Goal: Task Accomplishment & Management: Manage account settings

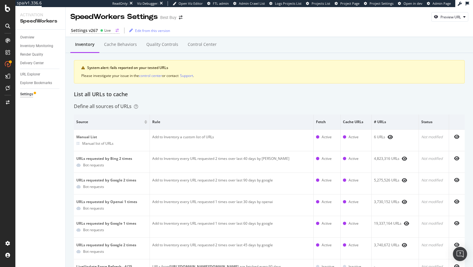
click at [91, 29] on div "Settings v267" at bounding box center [84, 31] width 27 height 6
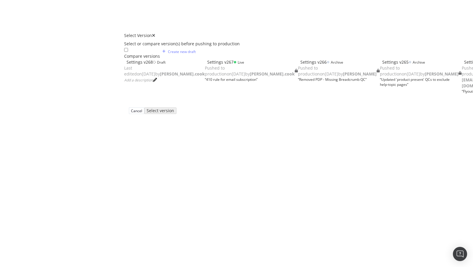
click at [124, 68] on div "Last edited on 2025 Aug 20th by steven.cook" at bounding box center [164, 71] width 81 height 12
click at [171, 113] on div "Select version" at bounding box center [159, 110] width 23 height 5
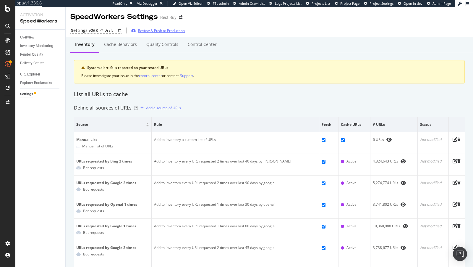
click at [143, 32] on div "Review & Push to Production" at bounding box center [161, 30] width 47 height 5
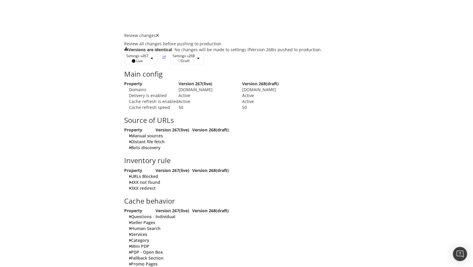
click at [159, 33] on icon "times" at bounding box center [157, 35] width 3 height 4
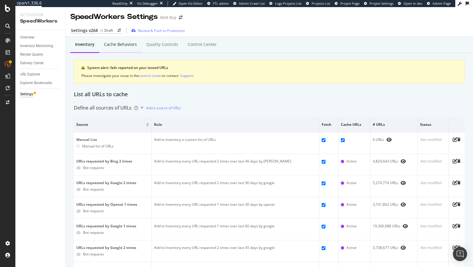
click at [116, 46] on div "Cache behaviors" at bounding box center [120, 44] width 33 height 6
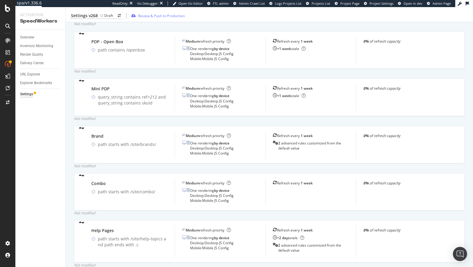
scroll to position [375, 0]
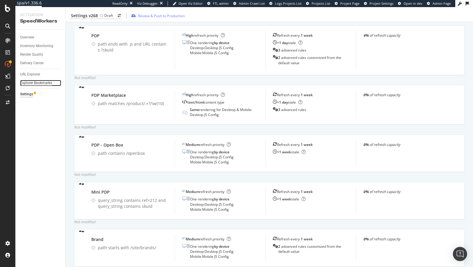
click at [39, 83] on div "Explorer Bookmarks" at bounding box center [36, 83] width 32 height 6
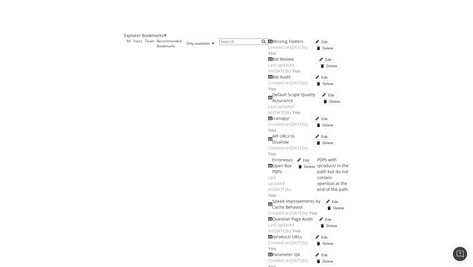
scroll to position [0, 0]
click at [167, 33] on icon "times" at bounding box center [165, 35] width 3 height 4
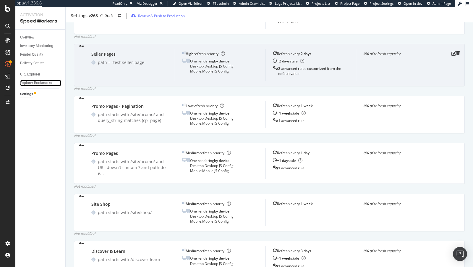
scroll to position [774, 0]
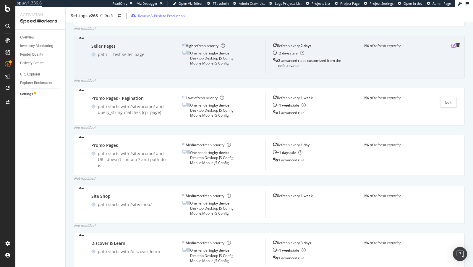
click at [452, 48] on icon "pen-to-square" at bounding box center [454, 45] width 5 height 5
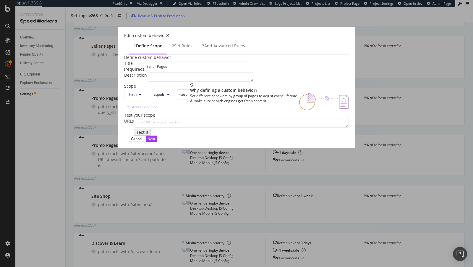
click at [144, 71] on input "Seller Pages" at bounding box center [197, 66] width 106 height 9
click at [177, 99] on input "-test-seller-page-" at bounding box center [183, 94] width 13 height 10
click at [154, 97] on span "Equals" at bounding box center [159, 94] width 11 height 5
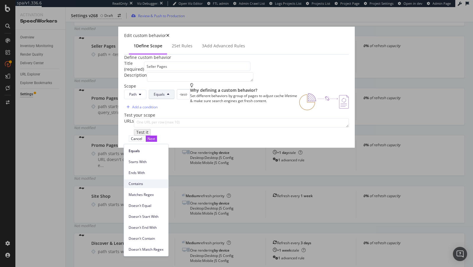
click at [144, 181] on span "Contains" at bounding box center [146, 183] width 35 height 5
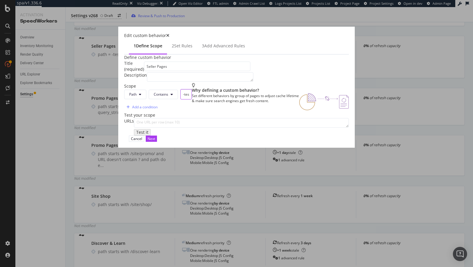
click at [180, 99] on input "-test-seller-page-" at bounding box center [186, 94] width 12 height 10
type input "/seller/"
click at [130, 102] on div "Path Contains /seller/" at bounding box center [158, 95] width 68 height 13
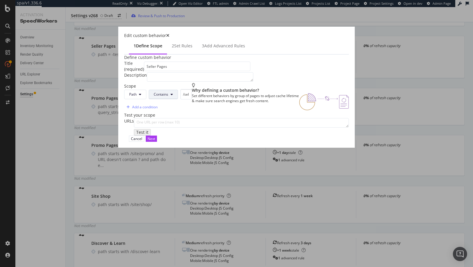
click at [149, 99] on button "Contains" at bounding box center [163, 94] width 29 height 9
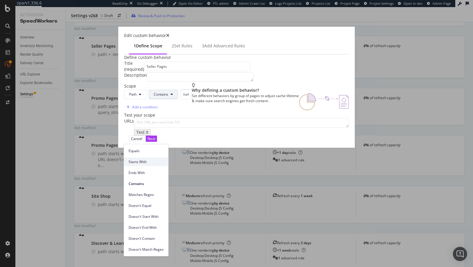
click at [148, 162] on span "Starts With" at bounding box center [146, 161] width 35 height 5
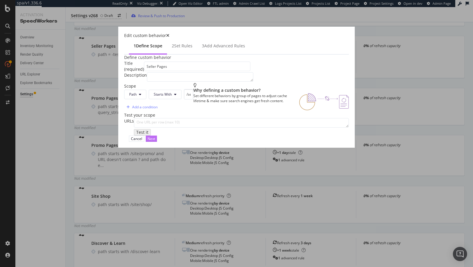
click at [155, 141] on div "Next" at bounding box center [152, 138] width 8 height 5
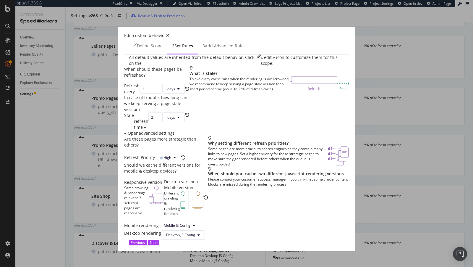
scroll to position [64, 0]
click at [145, 240] on div "Previous" at bounding box center [138, 242] width 14 height 5
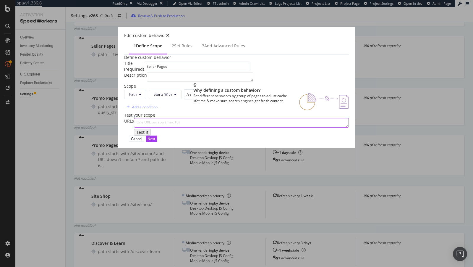
click at [197, 127] on textarea "modal" at bounding box center [241, 122] width 215 height 9
paste textarea "https://www.bestbuy.com/seller/2934?skuId=10220855"
type textarea "https://www.bestbuy.com/seller/2934?skuId=10220855"
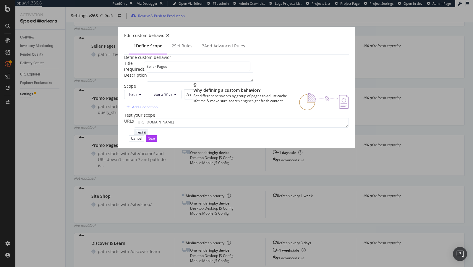
click at [136, 135] on div "Test it" at bounding box center [141, 132] width 10 height 5
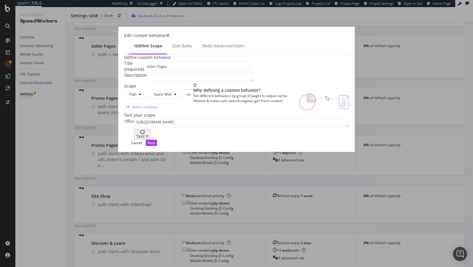
scroll to position [78, 0]
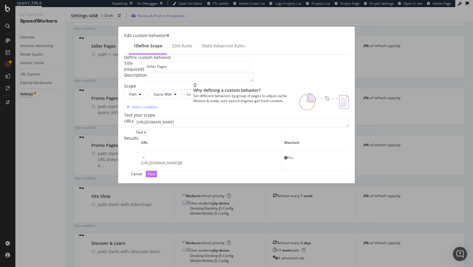
click at [155, 176] on div "Next" at bounding box center [152, 173] width 8 height 5
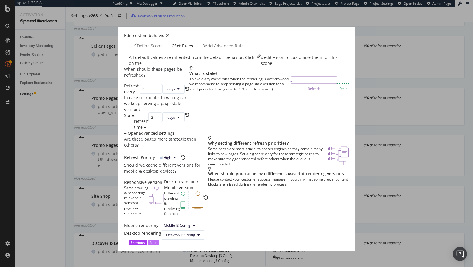
click at [158, 240] on div "Next" at bounding box center [154, 242] width 8 height 5
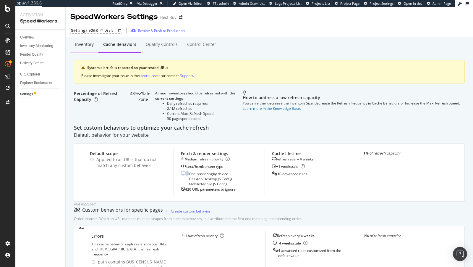
click at [82, 48] on div "Inventory" at bounding box center [84, 45] width 28 height 16
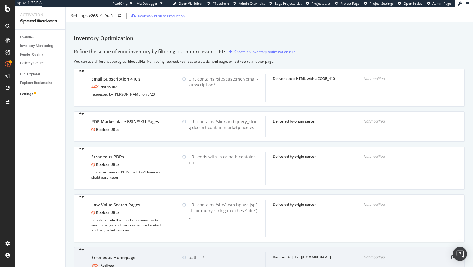
scroll to position [292, 0]
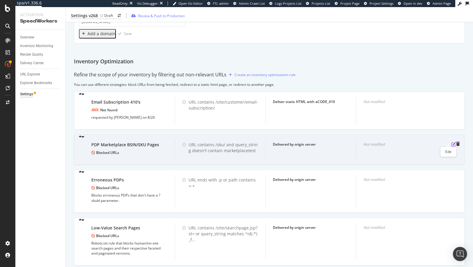
click at [452, 144] on icon "pen-to-square" at bounding box center [454, 144] width 5 height 5
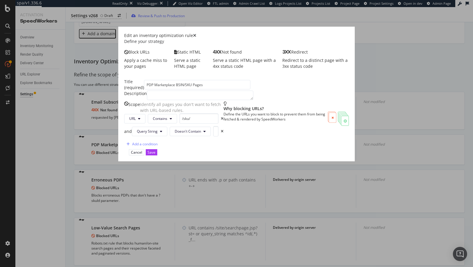
click at [196, 34] on icon "times" at bounding box center [194, 35] width 3 height 4
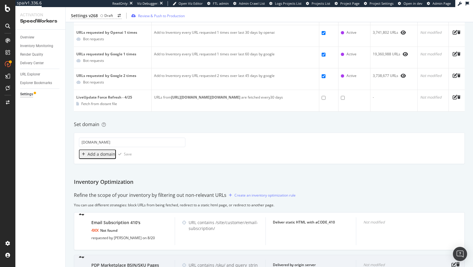
scroll to position [0, 0]
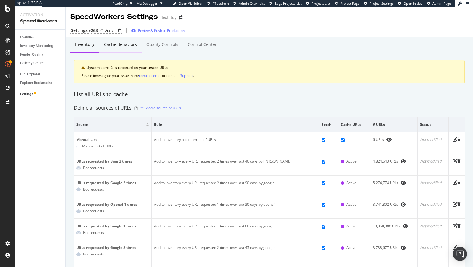
click at [124, 45] on div "Cache behaviors" at bounding box center [120, 44] width 33 height 6
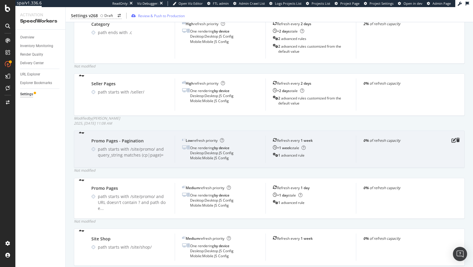
scroll to position [780, 0]
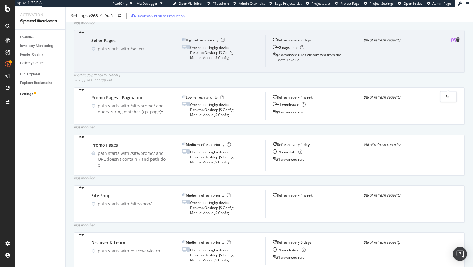
click at [452, 42] on icon "pen-to-square" at bounding box center [454, 40] width 5 height 5
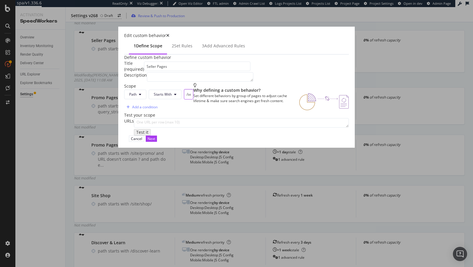
click at [184, 99] on input "/seller/" at bounding box center [188, 94] width 9 height 10
paste input "marketplace-"
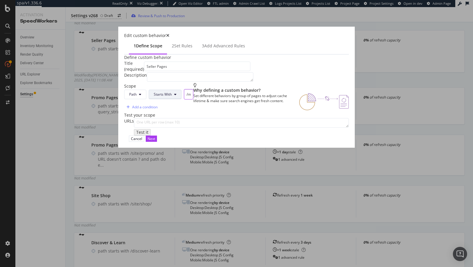
type input "/marketplace-seller/"
click at [154, 97] on span "Starts With" at bounding box center [163, 94] width 18 height 5
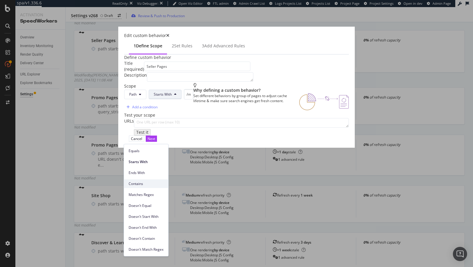
click at [138, 184] on span "Contains" at bounding box center [146, 183] width 35 height 5
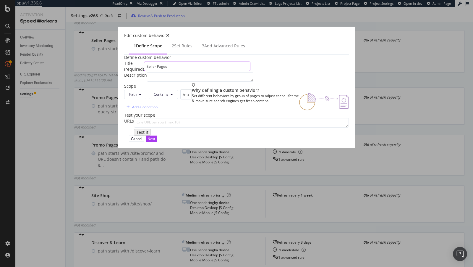
click at [144, 71] on input "Seller Pages" at bounding box center [197, 66] width 106 height 9
click at [155, 141] on div "Next" at bounding box center [152, 138] width 8 height 5
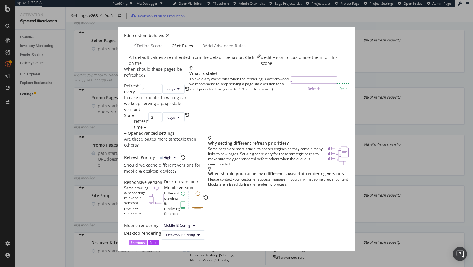
click at [145, 240] on div "Previous" at bounding box center [138, 242] width 14 height 5
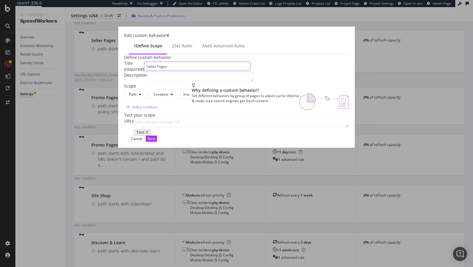
click at [144, 71] on input "Seller Pages" at bounding box center [197, 66] width 106 height 9
type input "Seller - PLPs"
click at [155, 141] on div "Next" at bounding box center [152, 139] width 8 height 6
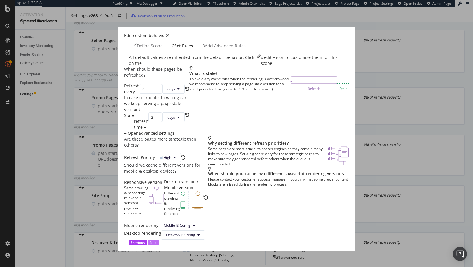
click at [158, 240] on div "Next" at bounding box center [154, 242] width 8 height 5
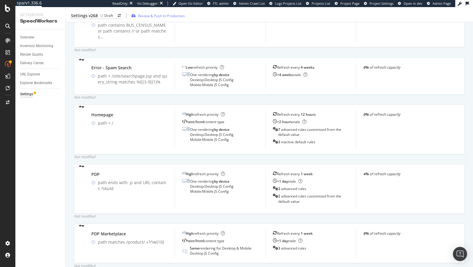
scroll to position [0, 0]
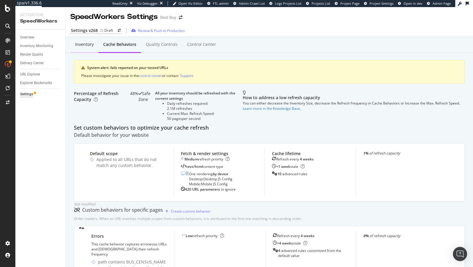
click at [85, 48] on div "Inventory" at bounding box center [84, 45] width 28 height 16
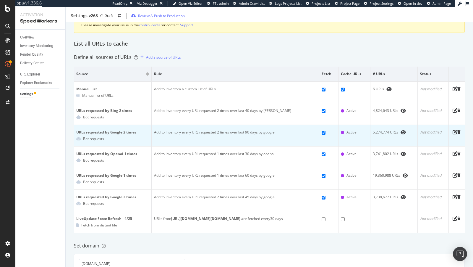
scroll to position [62, 0]
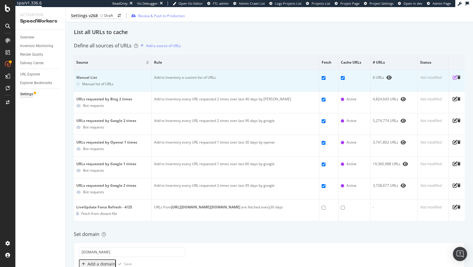
click at [453, 78] on icon "pen-to-square" at bounding box center [455, 77] width 5 height 5
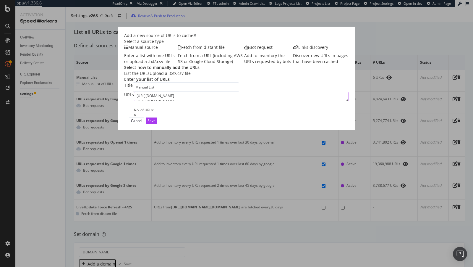
click at [277, 101] on textarea "https://www.bestbuy.com/ https://www.bestbuy.com/top-deals https://www.bestbuy.…" at bounding box center [241, 96] width 215 height 9
click at [289, 101] on textarea "https://www.bestbuy.com/ https://www.bestbuy.com/top-deals https://www.bestbuy.…" at bounding box center [241, 96] width 215 height 9
paste textarea "https://www.bestbuy.com/site/electronics/marketplace/pcmcat248200050007.c?id=pc…"
type textarea "https://www.bestbuy.com/ https://www.bestbuy.com/top-deals https://www.bestbuy.…"
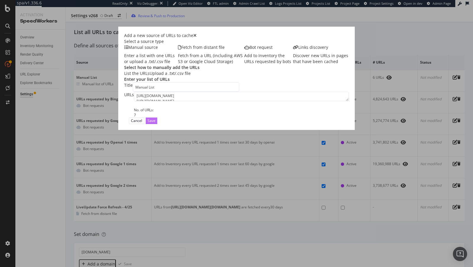
click at [157, 124] on button "Save" at bounding box center [152, 120] width 12 height 6
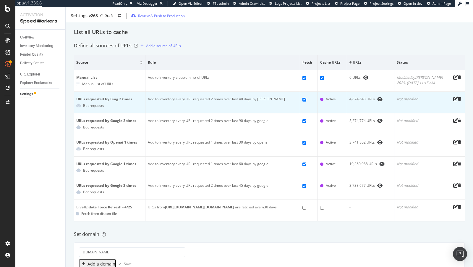
scroll to position [0, 0]
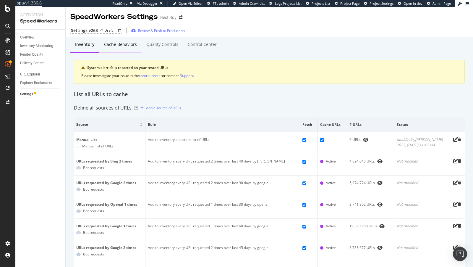
click at [123, 46] on div "Cache behaviors" at bounding box center [120, 44] width 33 height 6
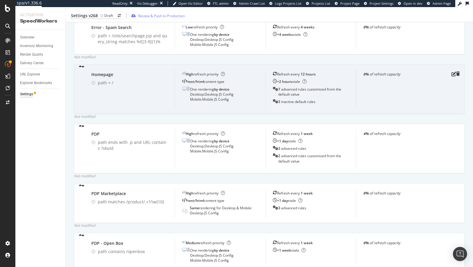
scroll to position [153, 0]
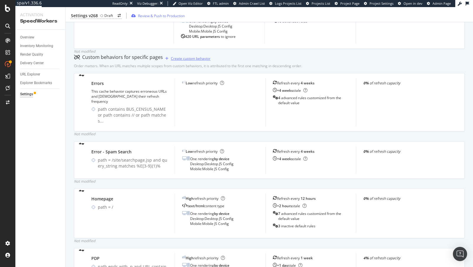
click at [184, 61] on div "Create custom behavior" at bounding box center [191, 58] width 40 height 5
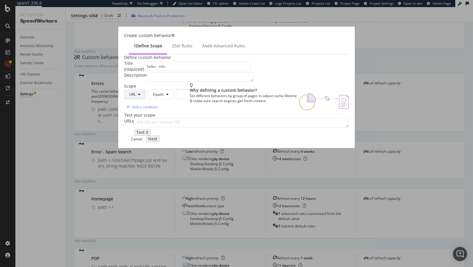
type input "Seller - Info"
click at [129, 97] on span "URL" at bounding box center [132, 94] width 7 height 5
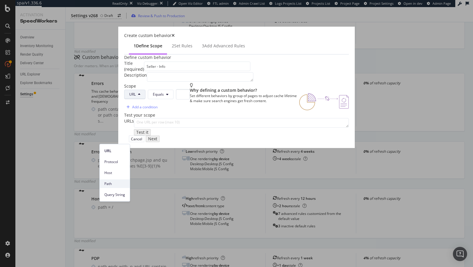
click at [118, 187] on div "Path" at bounding box center [115, 183] width 30 height 9
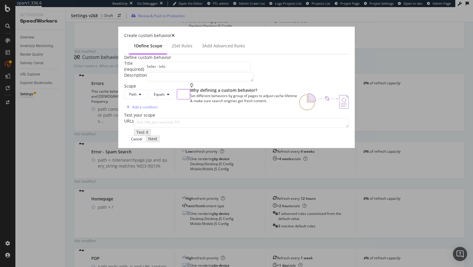
click at [177, 99] on input "modal" at bounding box center [183, 94] width 13 height 10
type input "/seller/"
click at [167, 96] on icon "modal" at bounding box center [168, 95] width 2 height 4
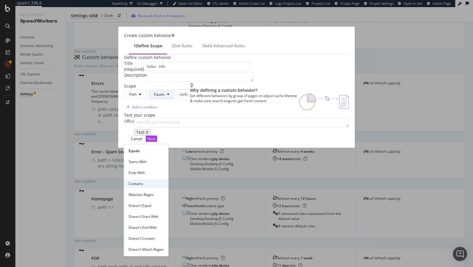
click at [143, 182] on span "Contains" at bounding box center [146, 183] width 35 height 5
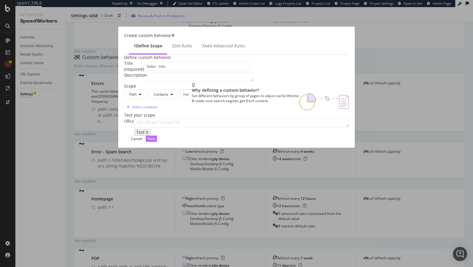
click at [155, 141] on div "Next" at bounding box center [152, 138] width 8 height 5
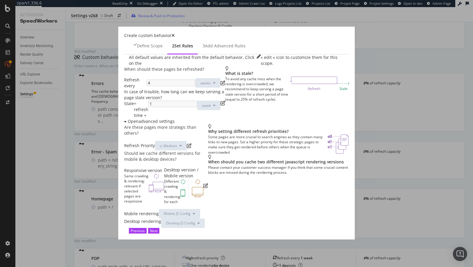
scroll to position [0, 0]
click at [221, 85] on icon "pen-to-square" at bounding box center [223, 82] width 5 height 5
click at [151, 88] on input "4" at bounding box center [173, 82] width 44 height 9
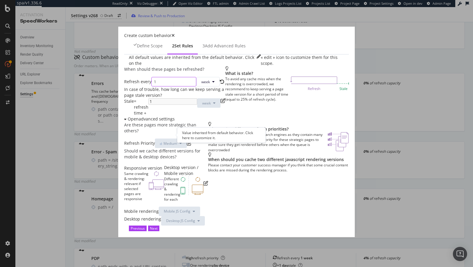
type input "1"
click at [175, 116] on div "Stale = refresh time + 1 week" at bounding box center [174, 107] width 101 height 18
click at [221, 103] on icon "pen-to-square" at bounding box center [223, 100] width 5 height 5
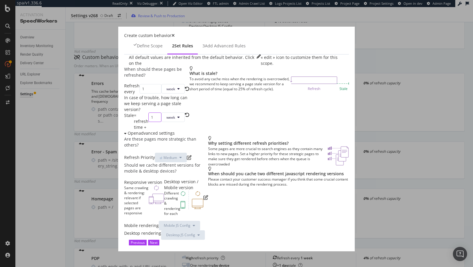
click at [148, 122] on input "1" at bounding box center [154, 116] width 13 height 9
type input "2"
click at [165, 120] on span "weeks" at bounding box center [170, 117] width 10 height 5
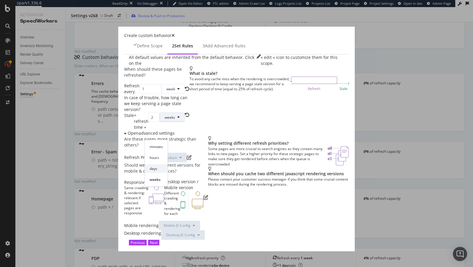
drag, startPoint x: 159, startPoint y: 159, endPoint x: 159, endPoint y: 165, distance: 5.6
click at [159, 165] on div "minutes hours days weeks" at bounding box center [156, 162] width 23 height 44
click at [159, 165] on div "days" at bounding box center [156, 168] width 23 height 9
click at [164, 162] on div "Refresh Priority Medium" at bounding box center [166, 157] width 84 height 9
click at [187, 160] on icon "pen-to-square" at bounding box center [189, 157] width 5 height 5
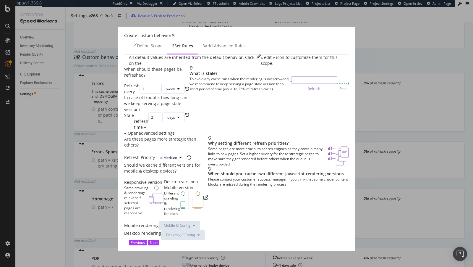
scroll to position [64, 0]
click at [203, 190] on img "modal" at bounding box center [191, 199] width 23 height 19
click at [162, 221] on button "Mobile JS Config" at bounding box center [179, 225] width 41 height 9
click at [208, 179] on div "Responsive version Same crawling & rendering: relevant if selected pages are re…" at bounding box center [166, 197] width 84 height 37
click at [208, 195] on icon "pen-to-square" at bounding box center [205, 197] width 5 height 5
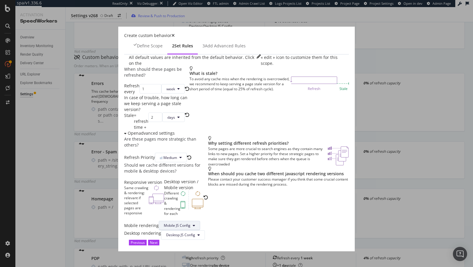
click at [164, 223] on span "Mobile JS Config" at bounding box center [177, 225] width 27 height 5
click at [232, 220] on div "Are these pages more strategic than others? Refresh Priority Medium Should we c…" at bounding box center [236, 188] width 225 height 104
click at [159, 240] on button "Next" at bounding box center [153, 243] width 11 height 6
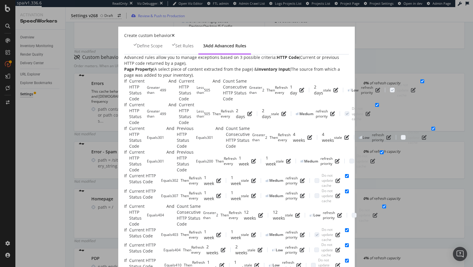
scroll to position [241, 0]
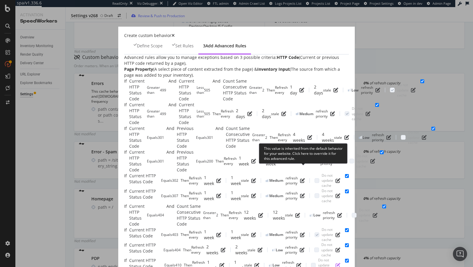
click at [336, 263] on icon "pen-to-square" at bounding box center [338, 265] width 5 height 5
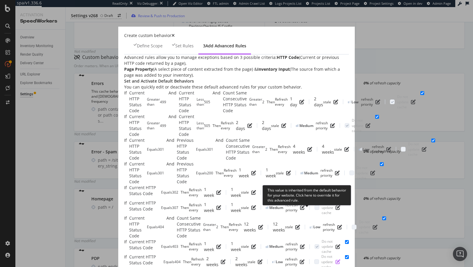
scroll to position [190, 0]
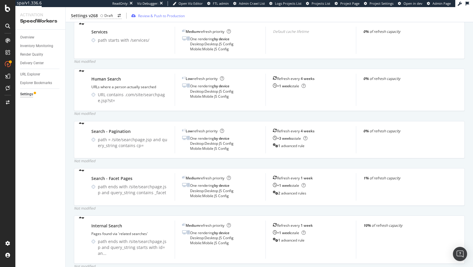
scroll to position [1535, 0]
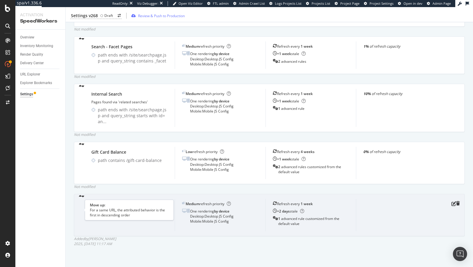
click at [81, 198] on icon "caret-up" at bounding box center [80, 196] width 3 height 4
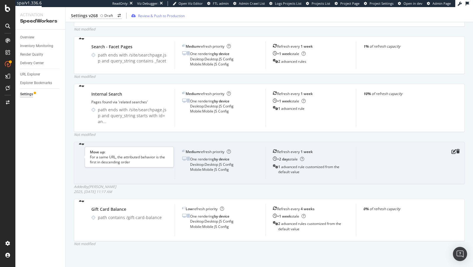
click at [80, 146] on icon "caret-up" at bounding box center [80, 144] width 3 height 4
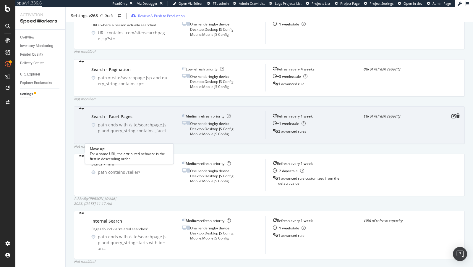
scroll to position [1445, 0]
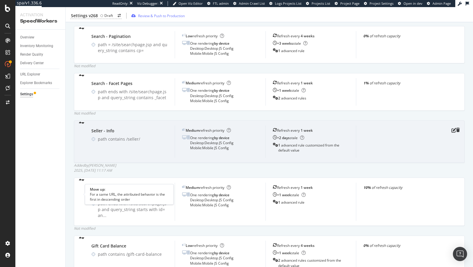
click at [80, 125] on icon "caret-up" at bounding box center [80, 123] width 3 height 4
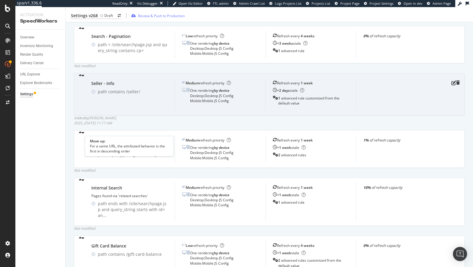
click at [80, 77] on icon "caret-up" at bounding box center [80, 75] width 3 height 4
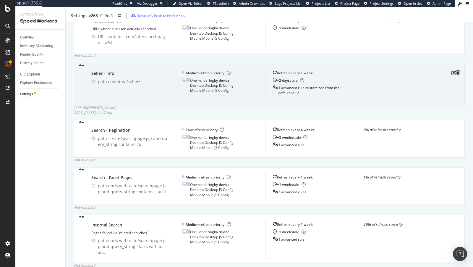
scroll to position [1371, 0]
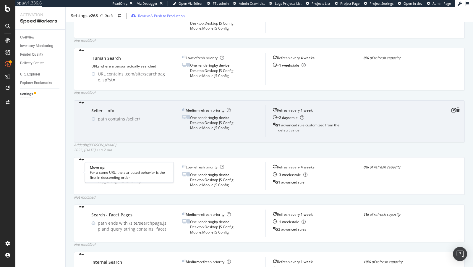
click at [79, 105] on icon "caret-up" at bounding box center [80, 103] width 3 height 4
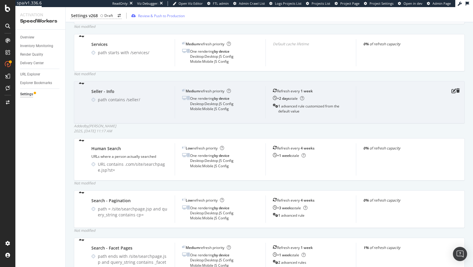
scroll to position [1326, 0]
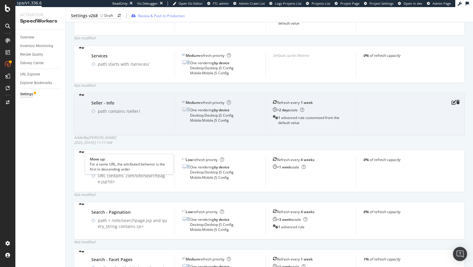
click at [80, 97] on icon "caret-up" at bounding box center [80, 95] width 3 height 4
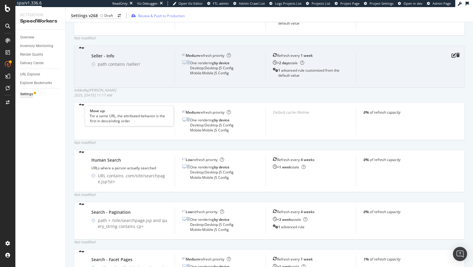
click at [80, 50] on icon "caret-up" at bounding box center [80, 48] width 3 height 4
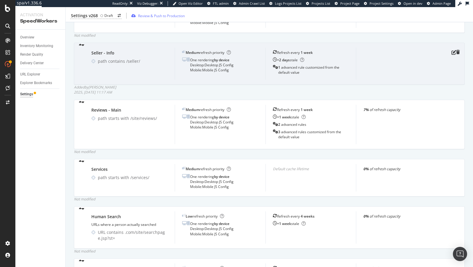
scroll to position [1241, 0]
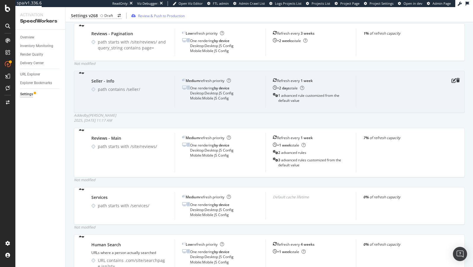
click at [82, 75] on icon "caret-up" at bounding box center [80, 73] width 3 height 4
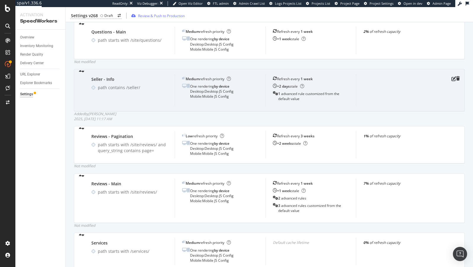
scroll to position [1181, 0]
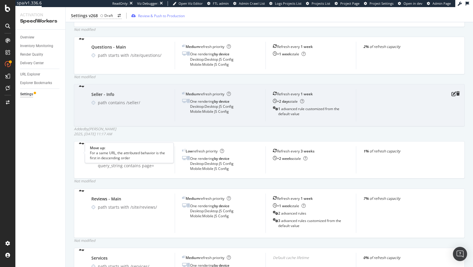
click at [80, 88] on icon "caret-up" at bounding box center [80, 86] width 3 height 4
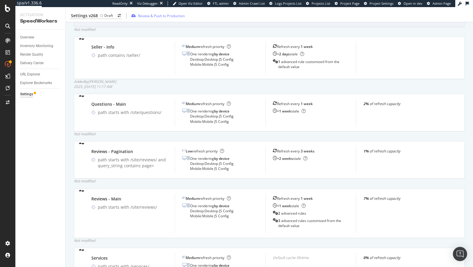
scroll to position [1123, 0]
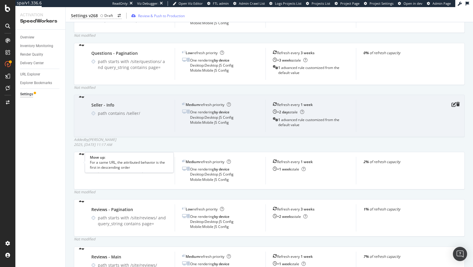
click at [81, 99] on icon "caret-up" at bounding box center [80, 97] width 3 height 4
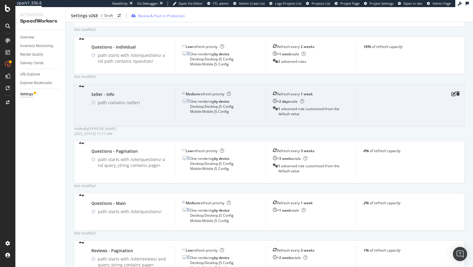
scroll to position [1063, 0]
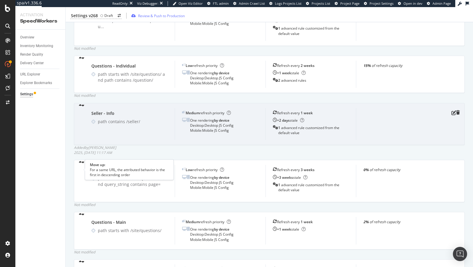
click at [81, 107] on icon "caret-up" at bounding box center [80, 105] width 3 height 4
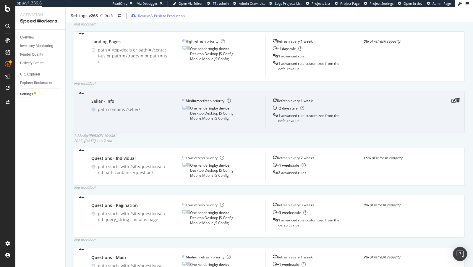
scroll to position [1023, 0]
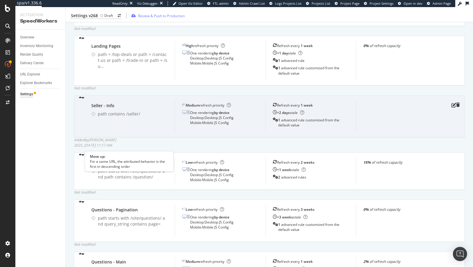
click at [79, 100] on icon "caret-up" at bounding box center [80, 98] width 3 height 4
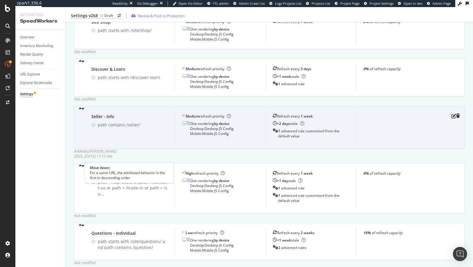
scroll to position [954, 0]
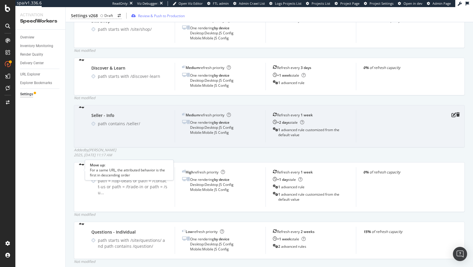
click at [79, 109] on icon "caret-up" at bounding box center [80, 107] width 3 height 4
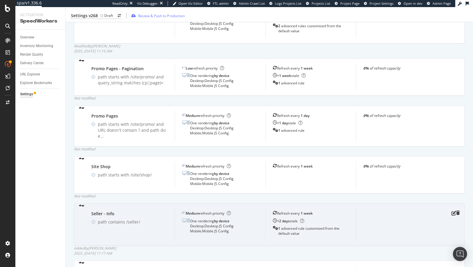
scroll to position [818, 0]
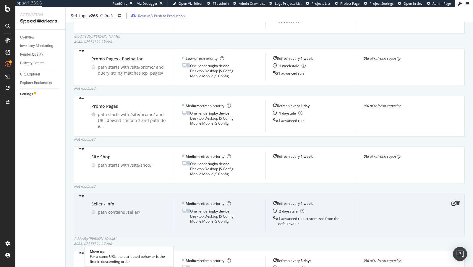
click at [81, 198] on icon "caret-up" at bounding box center [80, 196] width 3 height 4
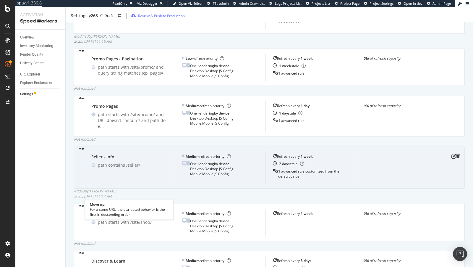
click at [80, 151] on icon "caret-up" at bounding box center [80, 149] width 3 height 4
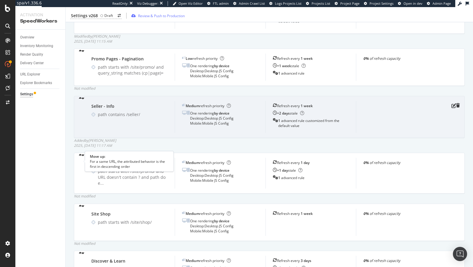
click at [79, 100] on icon "caret-up" at bounding box center [80, 98] width 3 height 4
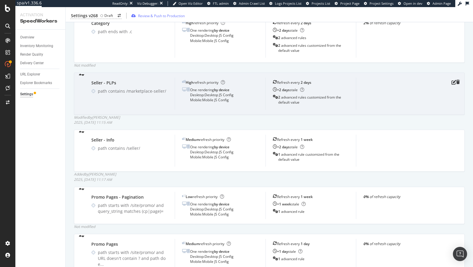
scroll to position [740, 0]
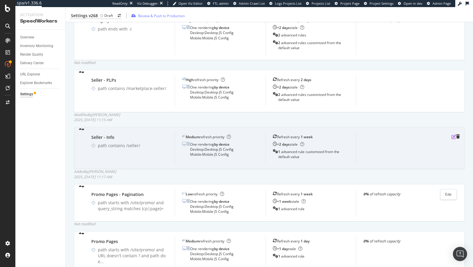
click at [452, 139] on icon "pen-to-square" at bounding box center [454, 136] width 5 height 5
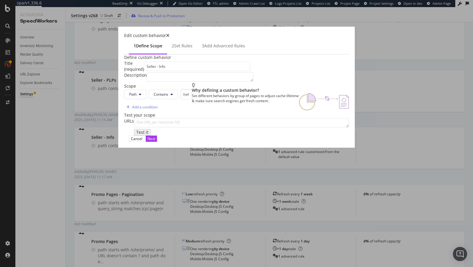
scroll to position [17, 0]
click at [149, 99] on button "Contains" at bounding box center [163, 94] width 29 height 9
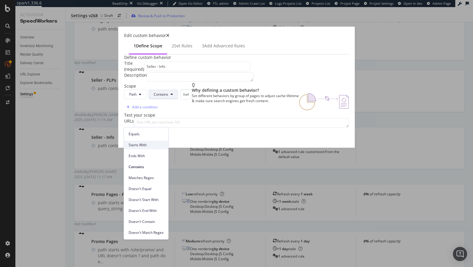
click at [140, 143] on span "Starts With" at bounding box center [146, 144] width 35 height 5
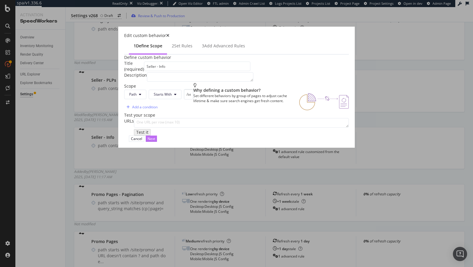
click at [155, 141] on div "Next" at bounding box center [152, 138] width 8 height 5
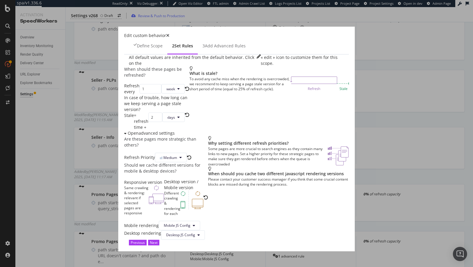
scroll to position [64, 0]
click at [145, 240] on div "Previous" at bounding box center [138, 242] width 14 height 5
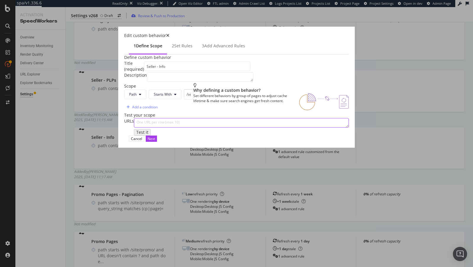
click at [217, 127] on textarea "modal" at bounding box center [241, 122] width 215 height 9
paste textarea "https://www.bestbuy.com/seller/2934?skuId=10220855"
type textarea "https://www.bestbuy.com/seller/2934?skuId=10220855"
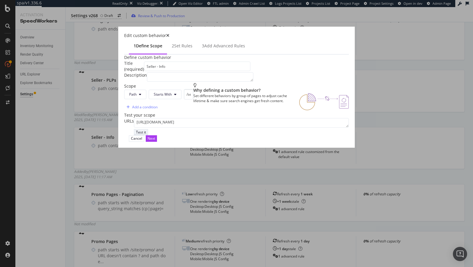
click at [136, 135] on div "Test it" at bounding box center [141, 132] width 10 height 5
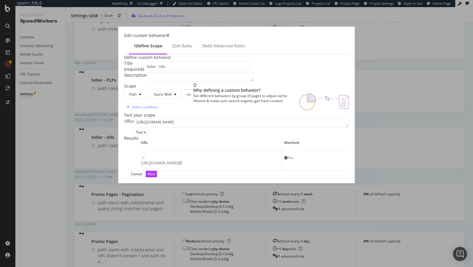
scroll to position [78, 0]
click at [155, 177] on div "Next" at bounding box center [152, 174] width 8 height 6
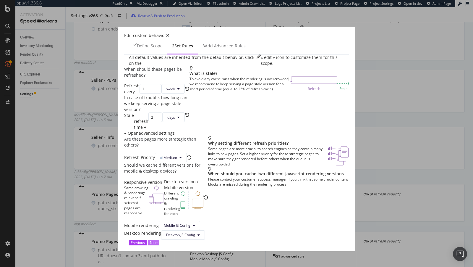
scroll to position [0, 0]
click at [158, 240] on div "Next" at bounding box center [154, 242] width 8 height 5
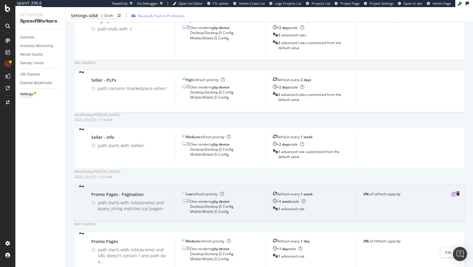
click at [452, 196] on icon "pen-to-square" at bounding box center [454, 193] width 5 height 5
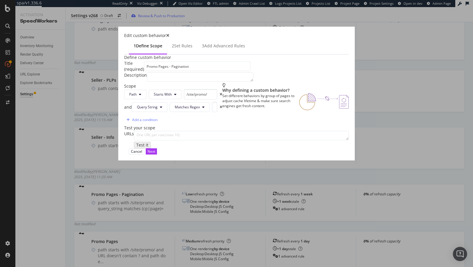
click at [436, 106] on div "Edit custom behavior 1 Define scope 2 Set rules 3 Add advanced rules Define cus…" at bounding box center [236, 133] width 473 height 267
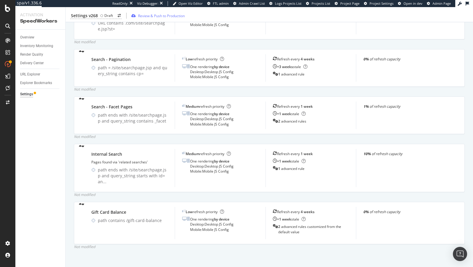
scroll to position [1479, 0]
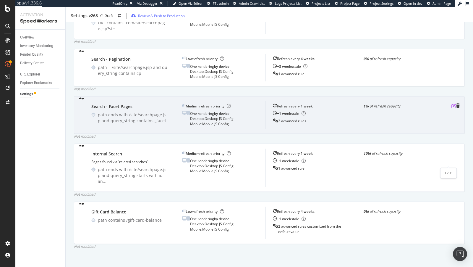
click at [452, 108] on icon "pen-to-square" at bounding box center [454, 106] width 5 height 5
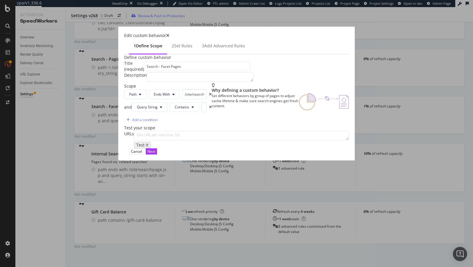
click at [169, 33] on icon "times" at bounding box center [167, 35] width 3 height 4
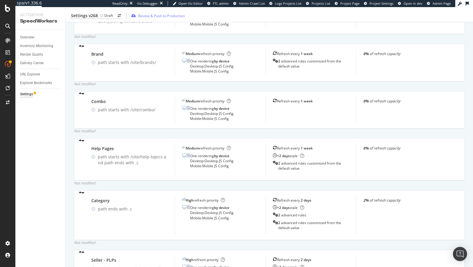
scroll to position [730, 0]
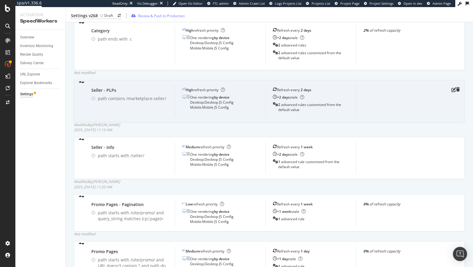
click at [127, 101] on div "path contains /marketplace-seller/" at bounding box center [133, 99] width 70 height 6
drag, startPoint x: 124, startPoint y: 146, endPoint x: 151, endPoint y: 143, distance: 26.8
click at [151, 101] on div "path contains /marketplace-seller/" at bounding box center [133, 99] width 70 height 6
drag, startPoint x: 165, startPoint y: 145, endPoint x: 123, endPoint y: 146, distance: 42.0
click at [123, 101] on div "path contains /marketplace-seller/" at bounding box center [133, 99] width 70 height 6
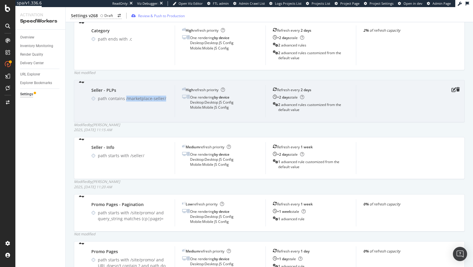
copy div "/marketplace-seller/"
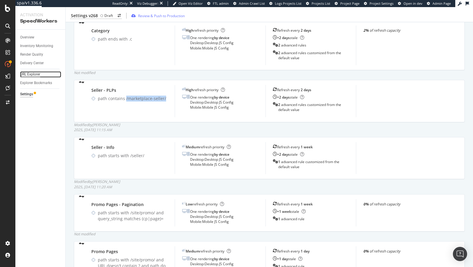
click at [25, 75] on div "URL Explorer" at bounding box center [30, 74] width 20 height 6
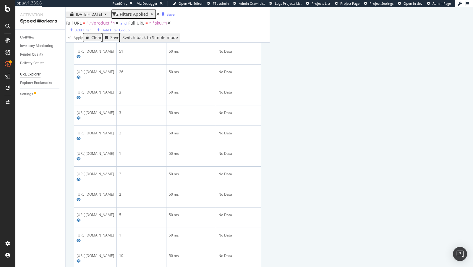
scroll to position [185, 0]
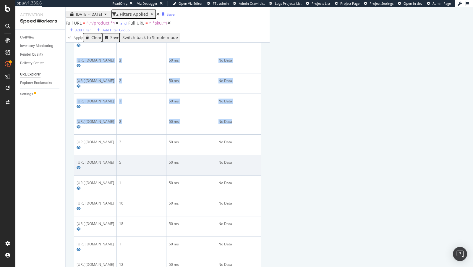
drag, startPoint x: 164, startPoint y: 109, endPoint x: 156, endPoint y: 159, distance: 50.7
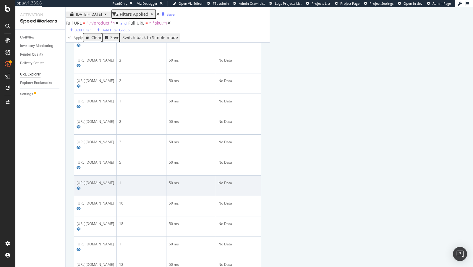
click at [114, 183] on div "https://www.bestbuy.com/suggest/v1/fragment/products/www?skuids=10122268,102139…" at bounding box center [96, 182] width 38 height 5
drag, startPoint x: 118, startPoint y: 183, endPoint x: 139, endPoint y: 185, distance: 21.1
click at [117, 185] on td "https://www.bestbuy.com/suggest/v1/fragment/products/www?skuids=10122268,102139…" at bounding box center [95, 185] width 43 height 20
click at [114, 183] on div "https://www.bestbuy.com/suggest/v1/fragment/products/www?skuids=10122268,102139…" at bounding box center [96, 182] width 38 height 5
click at [81, 186] on icon "Preview https://www.bestbuy.com/suggest/v1/fragment/products/www?skuids=1012226…" at bounding box center [79, 188] width 4 height 4
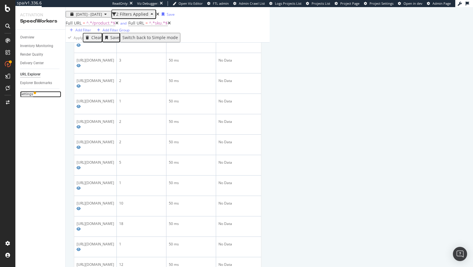
click at [27, 93] on div "Settings" at bounding box center [26, 94] width 13 height 6
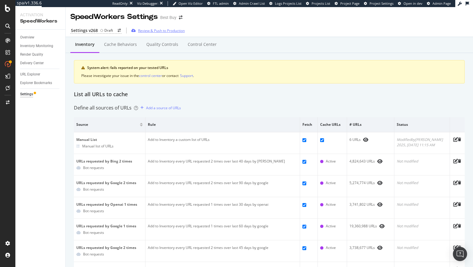
click at [148, 31] on div "Review & Push to Production" at bounding box center [161, 30] width 47 height 5
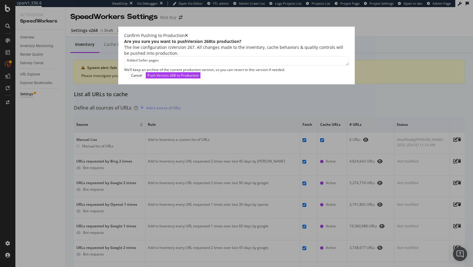
drag, startPoint x: 284, startPoint y: 183, endPoint x: 215, endPoint y: 149, distance: 76.7
click at [215, 84] on div "Confirm Pushing to Production Are you sure you want to push Version 268 to prod…" at bounding box center [236, 56] width 237 height 58
click at [200, 66] on textarea "Added Seller pages" at bounding box center [236, 60] width 225 height 9
click at [180, 66] on textarea "Added Seller pages" at bounding box center [236, 60] width 225 height 9
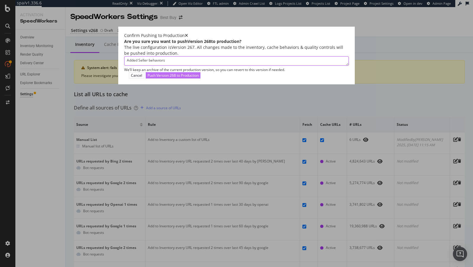
type textarea "Added Seller behaviors"
click at [199, 78] on div "Push Version 268 to Production" at bounding box center [173, 75] width 51 height 5
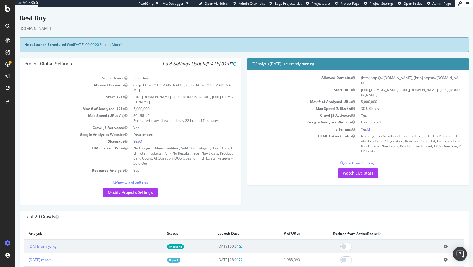
scroll to position [575, 0]
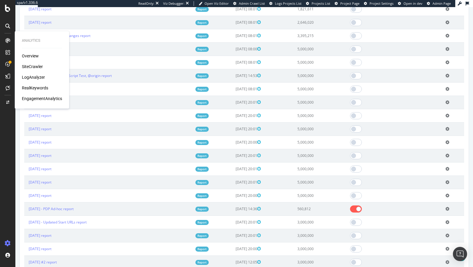
click at [41, 78] on div "LogAnalyzer" at bounding box center [33, 77] width 23 height 6
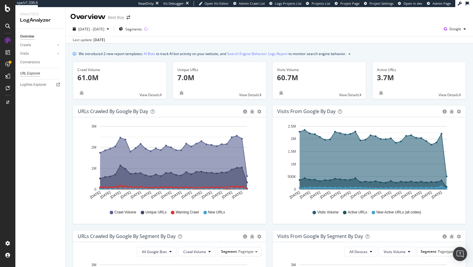
click at [28, 73] on div "URL Explorer" at bounding box center [30, 73] width 20 height 6
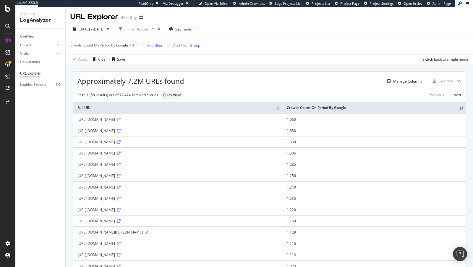
click at [149, 46] on div "Add Filter" at bounding box center [155, 45] width 16 height 5
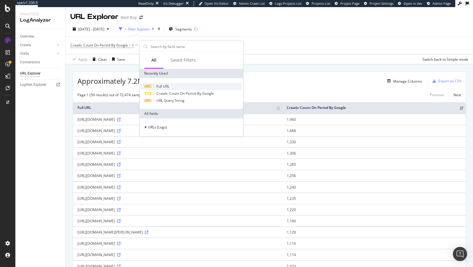
click at [159, 84] on span "Full URL" at bounding box center [162, 86] width 13 height 5
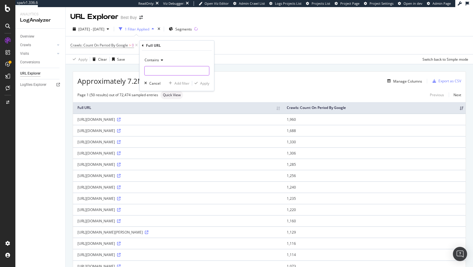
click at [159, 72] on input "text" at bounding box center [177, 70] width 64 height 9
type input "/marketplace"
click at [206, 85] on div "Apply" at bounding box center [204, 83] width 9 height 5
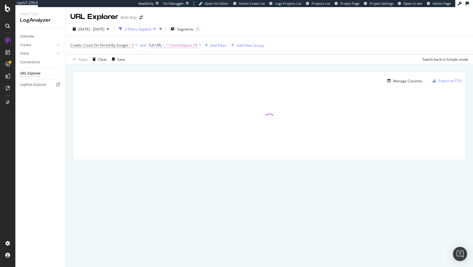
click at [185, 46] on span "^.*/marketplace.*$" at bounding box center [182, 45] width 32 height 8
click at [159, 69] on input "/marketplace" at bounding box center [182, 69] width 56 height 9
click at [156, 69] on input "/marketplace" at bounding box center [182, 69] width 56 height 9
type input "marketplace"
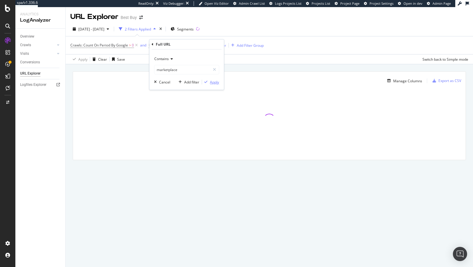
click at [214, 80] on div "Apply" at bounding box center [214, 82] width 9 height 5
click at [163, 45] on span "Full URL = ^.*marketplace.*$" at bounding box center [173, 45] width 48 height 5
click at [291, 44] on div "Crawls: Count On Period By Google > 0 and Full URL = ^.*marketplace.*$ Add Filt…" at bounding box center [269, 45] width 398 height 18
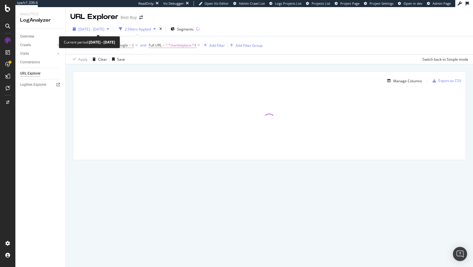
click at [104, 28] on span "2025 Jul. 21st - Aug. 19th" at bounding box center [91, 29] width 26 height 5
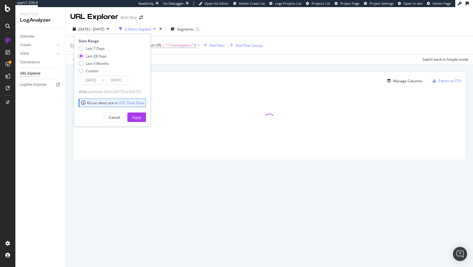
click at [47, 141] on div "Overview Crawls Daily Distribution Segments Distribution HTTP Codes Resources V…" at bounding box center [40, 148] width 50 height 238
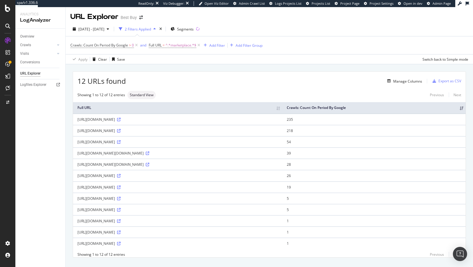
scroll to position [9, 0]
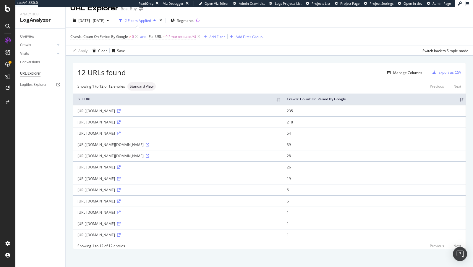
drag, startPoint x: 146, startPoint y: 199, endPoint x: 170, endPoint y: 199, distance: 24.0
click at [168, 199] on div "https://www.bestbuy.com/site/electronics/marketplace-seller/pcmcat1743021185190…" at bounding box center [177, 200] width 200 height 5
click at [271, 198] on div "https://www.bestbuy.com/site/electronics/marketplace-seller/pcmcat1743021185190…" at bounding box center [177, 200] width 200 height 5
click at [121, 199] on icon at bounding box center [119, 201] width 4 height 4
click at [121, 121] on icon at bounding box center [119, 122] width 4 height 4
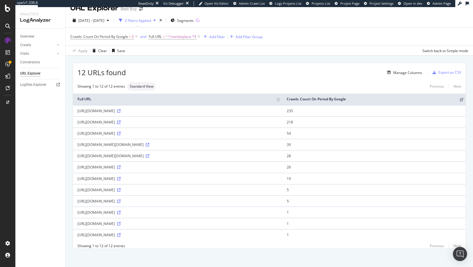
click at [121, 122] on icon at bounding box center [119, 122] width 4 height 4
click at [172, 36] on span "^.*marketplace.*$" at bounding box center [181, 37] width 31 height 8
click at [184, 63] on input "marketplace" at bounding box center [182, 60] width 56 height 9
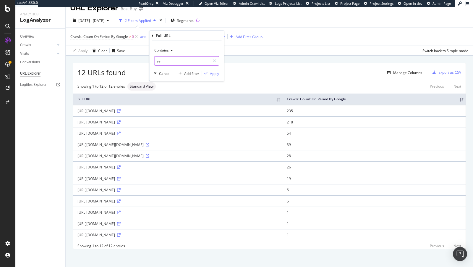
type input "s"
type input "/seller/"
click at [216, 69] on div "Contains /seller/ Cancel Add filter Apply" at bounding box center [186, 61] width 75 height 40
click at [215, 73] on div "Apply" at bounding box center [214, 73] width 9 height 5
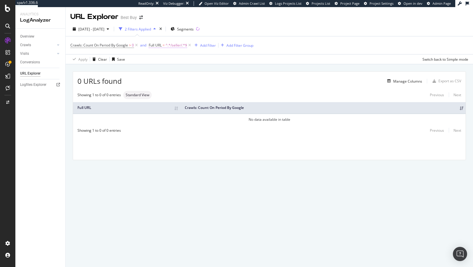
click at [173, 45] on span "^.*/seller/.*$" at bounding box center [177, 45] width 22 height 8
click at [177, 70] on input "/seller/" at bounding box center [182, 69] width 56 height 9
click at [177, 74] on input "/seller/" at bounding box center [182, 69] width 56 height 9
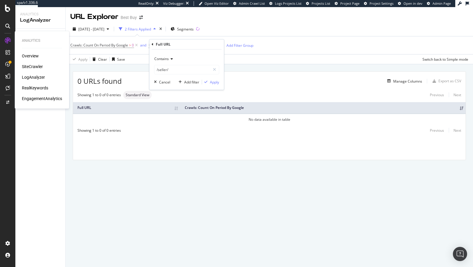
click at [36, 67] on div "SiteCrawler" at bounding box center [32, 67] width 21 height 6
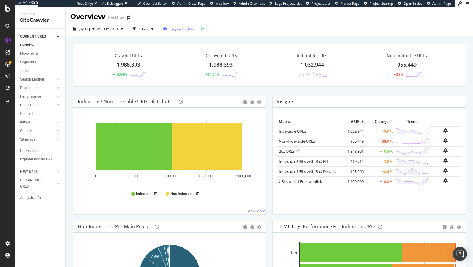
click at [186, 29] on span "Segments" at bounding box center [178, 29] width 17 height 5
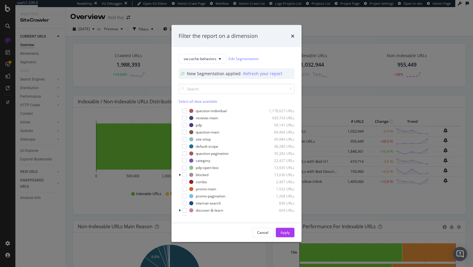
click at [24, 242] on div "Filter the report on a dimension sw-cache-behaviors Edit Segmentation New Segme…" at bounding box center [236, 133] width 473 height 267
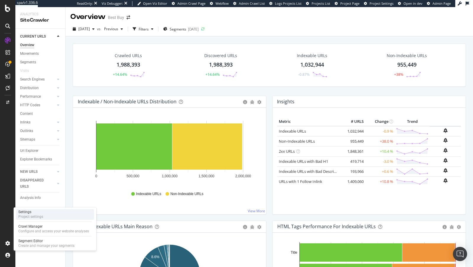
click at [42, 211] on div "Settings" at bounding box center [30, 211] width 25 height 5
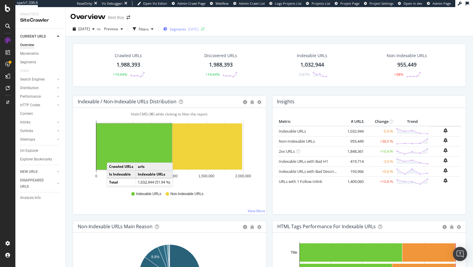
click at [186, 30] on span "Segments" at bounding box center [178, 29] width 17 height 5
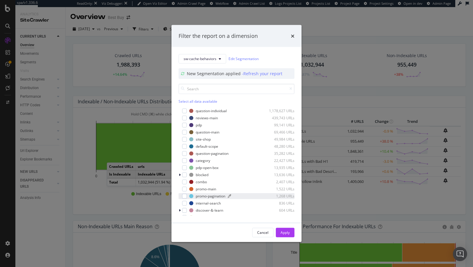
scroll to position [1, 0]
click at [181, 173] on div "modal" at bounding box center [181, 173] width 4 height 6
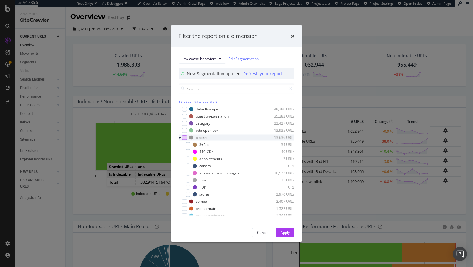
scroll to position [35, 0]
click at [98, 48] on div "Filter the report on a dimension sw-cache-behaviors Edit Segmentation New Segme…" at bounding box center [236, 133] width 473 height 267
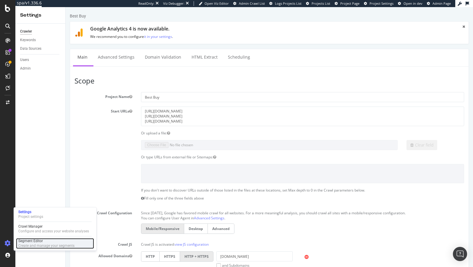
click at [27, 248] on div "Create and manage your segments" at bounding box center [46, 245] width 56 height 5
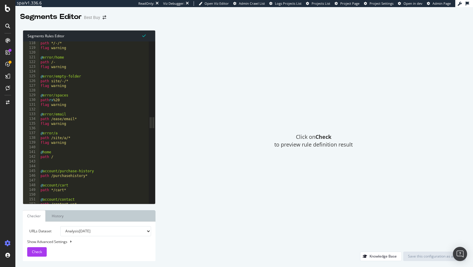
scroll to position [543, 0]
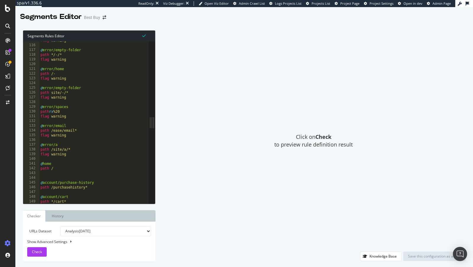
type textarea "path site/-/*"
click at [98, 94] on div "flag warning @ error/empty-folder path */-/* flag warning @ error/home path /- …" at bounding box center [103, 124] width 128 height 172
click at [52, 180] on div "flag warning @ error/empty-folder path */-/* flag warning @ error/home path /- …" at bounding box center [103, 124] width 128 height 172
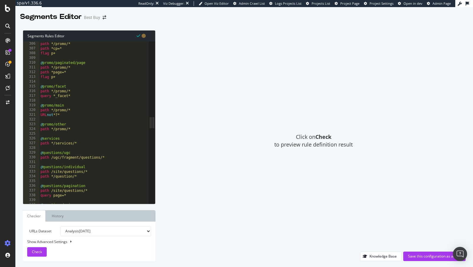
scroll to position [1450, 0]
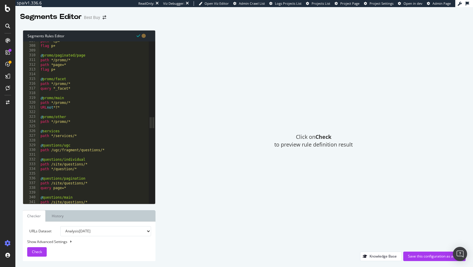
click at [92, 145] on div "path *cp=* flag p+ @ promo/paginated/page path */promo/* path *page=* flag p+ @…" at bounding box center [103, 125] width 128 height 172
type textarea "@questions/ugc"
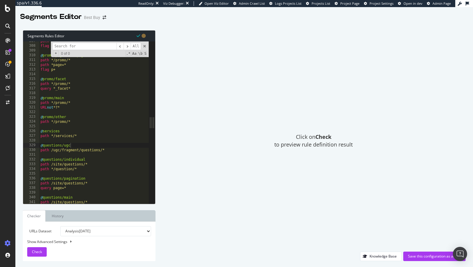
click at [98, 46] on input at bounding box center [84, 46] width 64 height 7
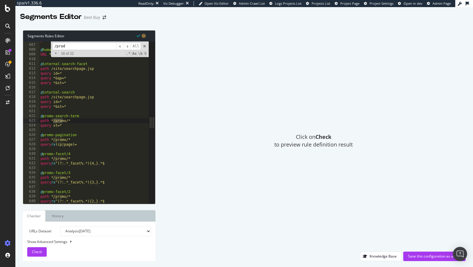
scroll to position [226, 0]
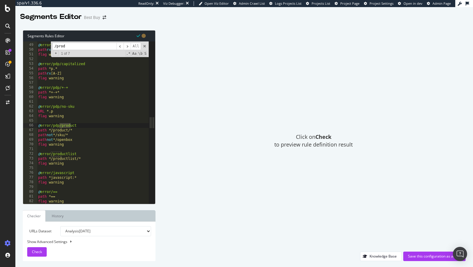
type input "/prod"
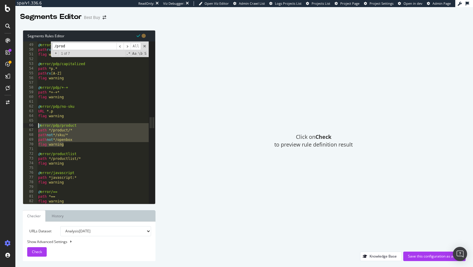
drag, startPoint x: 77, startPoint y: 145, endPoint x: 29, endPoint y: 124, distance: 52.5
click at [29, 124] on div "flag warning 48 49 50 51 52 53 54 55 56 57 58 59 60 61 62 63 64 65 66 67 68 69 …" at bounding box center [86, 122] width 126 height 162
type textarea "@error/pdp/product path */product/*"
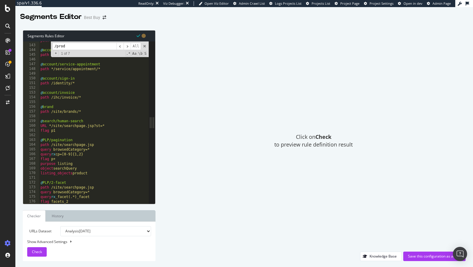
scroll to position [667, 0]
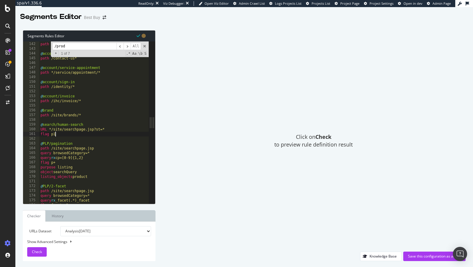
click at [68, 135] on div "@ account/cart path */cart* @ account/contact path /contact-us* @ account/servi…" at bounding box center [103, 123] width 128 height 172
type textarea "flag p1"
click at [67, 118] on div "@ account/cart path */cart* @ account/contact path /contact-us* @ account/servi…" at bounding box center [103, 123] width 128 height 172
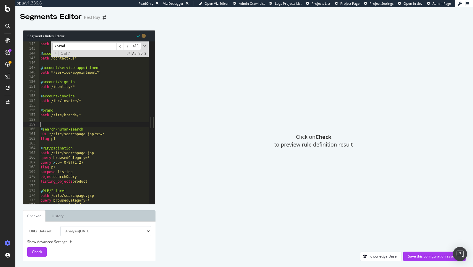
paste textarea "/marketplace-seller/"
type textarea "/marketplace-seller/"
paste textarea "/marketplace-seller/"
type textarea "/marketplace-seller/"
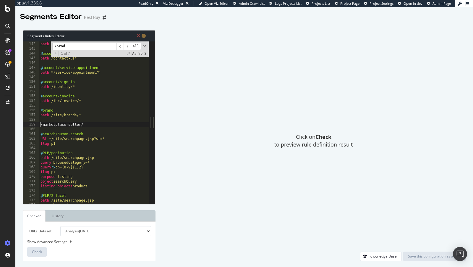
click at [41, 124] on div "@ account/cart path */cart* @ account/contact path /contact-us* @ account/servi…" at bounding box center [103, 123] width 128 height 172
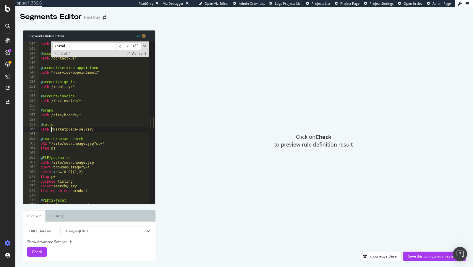
scroll to position [0, 1]
click at [132, 126] on div "@ account/cart path */cart* @ account/contact path /contact-us* @ account/servi…" at bounding box center [103, 123] width 128 height 172
click at [126, 129] on div "@ account/cart path */cart* @ account/contact path /contact-us* @ account/servi…" at bounding box center [103, 123] width 128 height 172
type textarea "path */marketplace-seller/*"
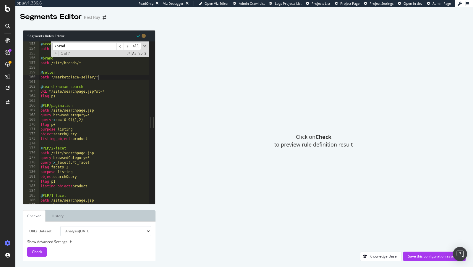
scroll to position [0, 0]
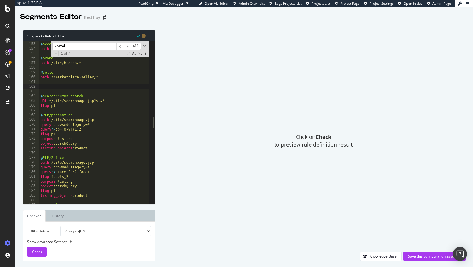
paste textarea "/marketplace-seller/"
type textarea "/marketplace-seller/"
click at [60, 75] on div "@ account/invoice path /ihc/invoice/* @ brand path /site/brands/* @ seller path…" at bounding box center [103, 123] width 128 height 172
type textarea "@seller/marketplace"
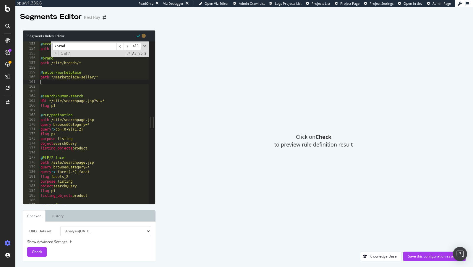
click at [87, 82] on div "@ account/invoice path /ihc/invoice/* @ brand path /site/brands/* @ seller/mark…" at bounding box center [103, 123] width 128 height 172
drag, startPoint x: 109, startPoint y: 74, endPoint x: 44, endPoint y: 74, distance: 64.8
click at [44, 74] on div "@ account/invoice path /ihc/invoice/* @ brand path /site/brands/* @ seller/mark…" at bounding box center [103, 123] width 128 height 172
click at [101, 75] on div "@ account/invoice path /ihc/invoice/* @ brand path /site/brands/* @ seller/mark…" at bounding box center [103, 123] width 128 height 172
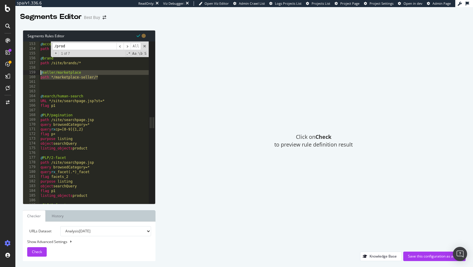
drag, startPoint x: 101, startPoint y: 75, endPoint x: 24, endPoint y: 71, distance: 77.0
click at [24, 71] on div "path */marketplace-seller/* 152 153 154 155 156 157 158 159 160 161 162 163 164…" at bounding box center [86, 122] width 126 height 162
type textarea "@seller/marketplace path */marketplace-seller/*"
click at [57, 87] on div "@ account/invoice path /ihc/invoice/* @ brand path /site/brands/* @ seller/mark…" at bounding box center [103, 123] width 128 height 172
paste textarea "path */marketplace-seller/*"
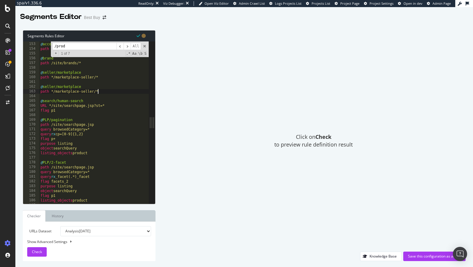
click at [69, 87] on div "@ account/invoice path /ihc/invoice/* @ brand path /site/brands/* @ seller/mark…" at bounding box center [103, 123] width 128 height 172
drag, startPoint x: 57, startPoint y: 92, endPoint x: 81, endPoint y: 93, distance: 24.0
click at [81, 93] on div "@ account/invoice path /ihc/invoice/* @ brand path /site/brands/* @ seller/mark…" at bounding box center [103, 123] width 128 height 172
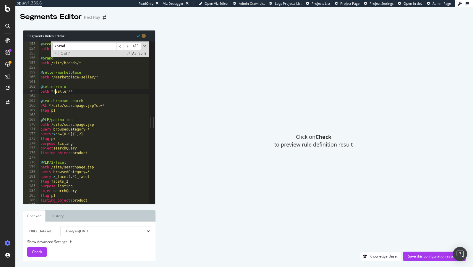
click at [53, 91] on div "@ account/invoice path /ihc/invoice/* @ brand path /site/brands/* @ seller/mark…" at bounding box center [103, 123] width 128 height 172
click at [42, 250] on span "Check" at bounding box center [37, 251] width 10 height 5
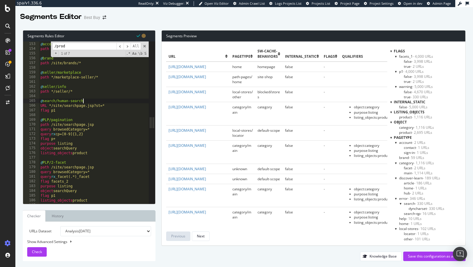
click at [101, 99] on div "@ account/invoice path /ihc/invoice/* @ brand path /site/brands/* @ seller/mark…" at bounding box center [103, 123] width 128 height 172
click at [55, 90] on div "@ account/invoice path /ihc/invoice/* @ brand path /site/brands/* @ seller/mark…" at bounding box center [103, 123] width 128 height 172
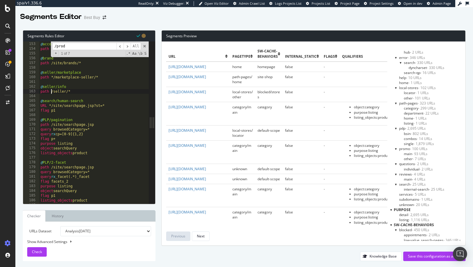
scroll to position [143, 0]
click at [69, 88] on div "@ account/invoice path /ihc/invoice/* @ brand path /site/brands/* @ seller/mark…" at bounding box center [103, 123] width 128 height 172
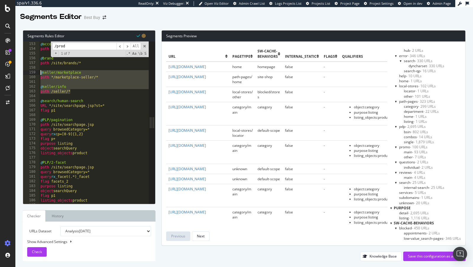
drag, startPoint x: 75, startPoint y: 90, endPoint x: 31, endPoint y: 71, distance: 48.1
click at [31, 71] on div "@seller/info 152 153 154 155 156 157 158 159 160 161 162 163 164 165 166 167 16…" at bounding box center [86, 122] width 126 height 162
type textarea "@seller/marketplace path */marketplace-seller/*"
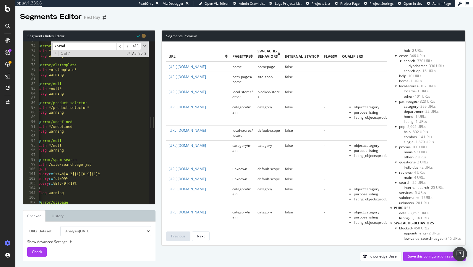
scroll to position [0, 0]
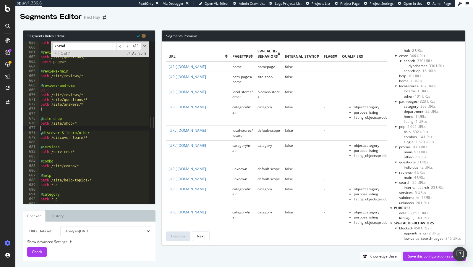
click at [64, 126] on div "path /site/questions/* @ reviews-pagination path /site/questions/* query page=*…" at bounding box center [103, 127] width 128 height 172
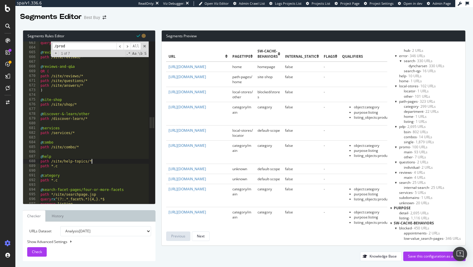
click at [111, 161] on div "query page=* @ reviews-main path /site/reviews/* @ reviews-and-q&a OR ( path /s…" at bounding box center [103, 127] width 128 height 172
type textarea "path /site/help-topics/*"
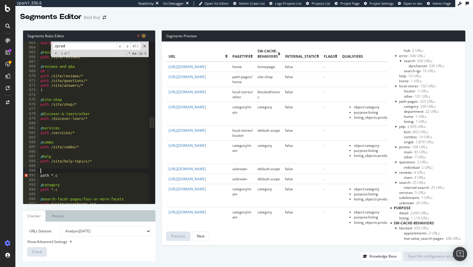
paste textarea "path /seller/*"
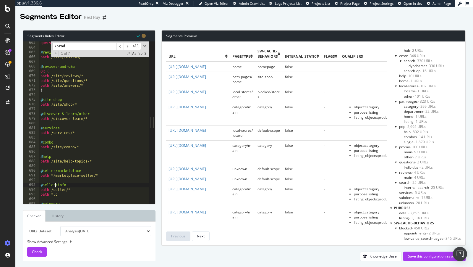
click at [56, 187] on div "query page=* @ reviews-main path /site/reviews/* @ reviews-and-q&a OR ( path /s…" at bounding box center [103, 127] width 128 height 172
click at [57, 172] on div "query page=* @ reviews-main path /site/reviews/* @ reviews-and-q&a OR ( path /s…" at bounding box center [103, 127] width 128 height 172
click at [144, 46] on span at bounding box center [145, 46] width 4 height 4
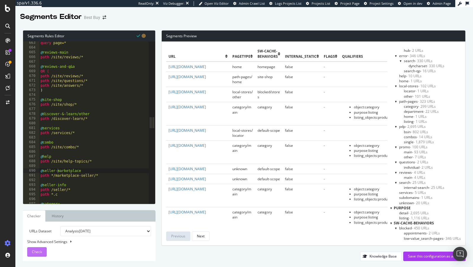
click at [35, 251] on span "Check" at bounding box center [37, 251] width 10 height 5
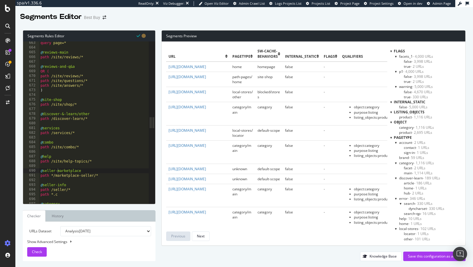
type textarea "path /site/combo/*"
click at [98, 145] on div "query page=* @ reviews-main path /site/reviews/* @ reviews-and-q&a OR ( path /s…" at bounding box center [103, 127] width 128 height 172
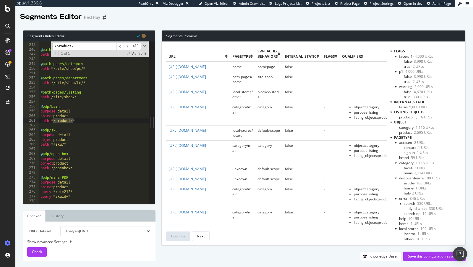
scroll to position [1153, 0]
click at [83, 46] on input "/product/" at bounding box center [84, 46] width 64 height 7
type input "/product"
click at [145, 46] on span at bounding box center [145, 46] width 4 height 4
type textarea "path */product/*"
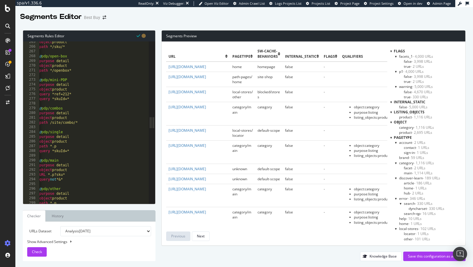
scroll to position [1251, 0]
click at [423, 255] on div "Save this configuration as active" at bounding box center [434, 255] width 53 height 5
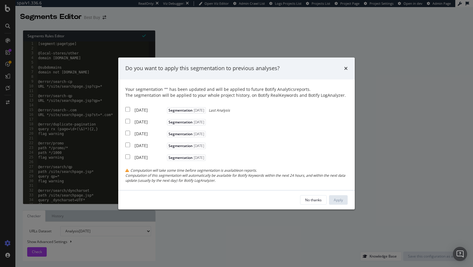
click at [145, 111] on div "2025 Aug. 19th" at bounding box center [150, 110] width 31 height 6
checkbox input "true"
click at [145, 122] on div "2025 Aug. 12th" at bounding box center [150, 122] width 31 height 6
checkbox input "true"
click at [145, 140] on div "Your segmentation " " has been updated and will be applied to future Botify Ana…" at bounding box center [236, 134] width 222 height 96
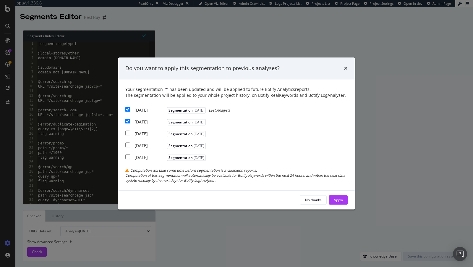
click at [146, 138] on div "Your segmentation " " has been updated and will be applied to future Botify Ana…" at bounding box center [236, 134] width 222 height 96
click at [149, 136] on div "2025 Aug. 5th" at bounding box center [150, 134] width 31 height 6
checkbox input "true"
click at [329, 197] on div "No thanks Apply" at bounding box center [324, 199] width 48 height 9
click at [334, 200] on div "Apply" at bounding box center [338, 199] width 9 height 5
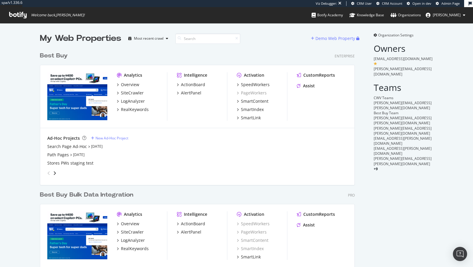
scroll to position [251, 320]
click at [253, 83] on div "SpeedWorkers" at bounding box center [255, 85] width 29 height 6
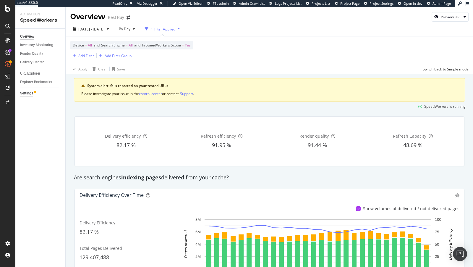
click at [24, 94] on div "Settings" at bounding box center [26, 93] width 13 height 6
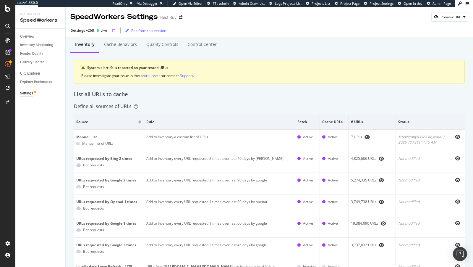
click at [97, 29] on icon at bounding box center [97, 30] width 3 height 3
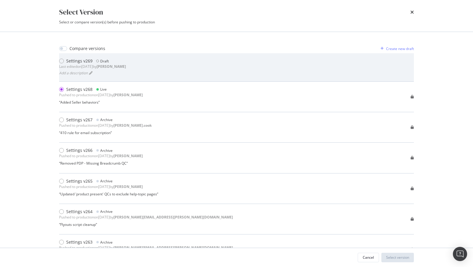
click at [129, 71] on div "Settings v269 Draft Last edited on [DATE] by [PERSON_NAME] a description" at bounding box center [236, 67] width 355 height 18
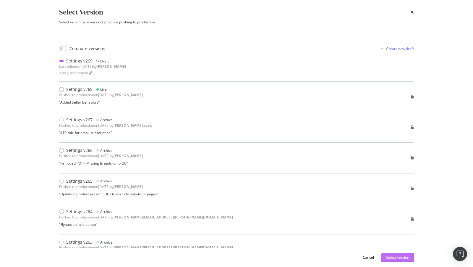
click at [390, 255] on div "Select version" at bounding box center [397, 257] width 23 height 5
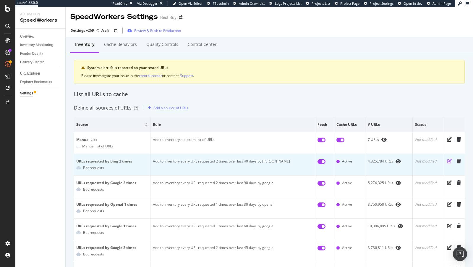
click at [448, 160] on icon "pen-to-square" at bounding box center [449, 161] width 5 height 5
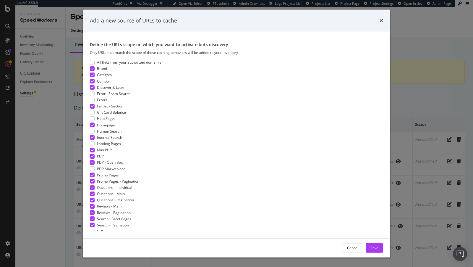
scroll to position [107, 0]
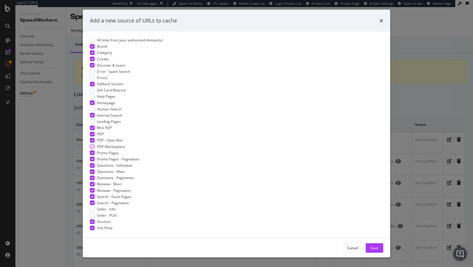
click at [118, 145] on span "PDP Marketplace" at bounding box center [111, 146] width 28 height 5
click at [106, 213] on span "Seller - PLPs" at bounding box center [107, 215] width 20 height 5
click at [106, 208] on span "Seller - Info" at bounding box center [106, 208] width 19 height 5
click at [379, 244] on button "Save" at bounding box center [374, 247] width 17 height 9
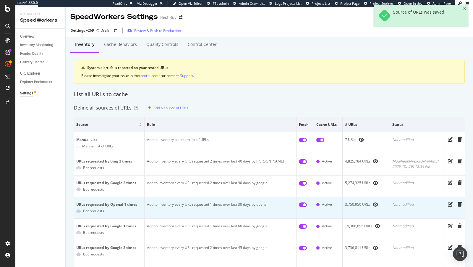
scroll to position [19, 0]
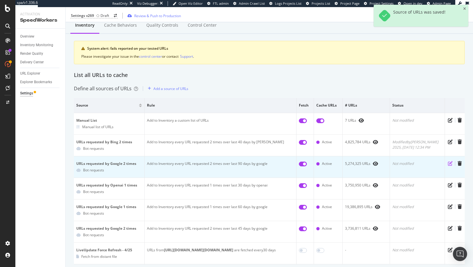
click at [450, 163] on icon "pen-to-square" at bounding box center [450, 163] width 5 height 5
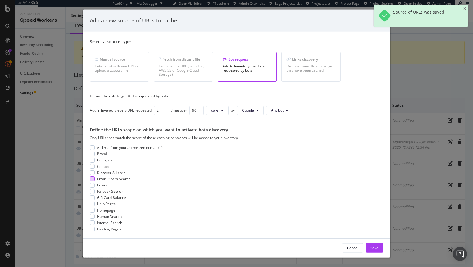
scroll to position [107, 0]
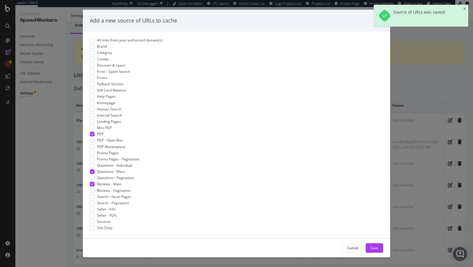
click at [427, 143] on div "Add a new source of URLs to cache Select a source type Manual source Enter a li…" at bounding box center [236, 133] width 473 height 267
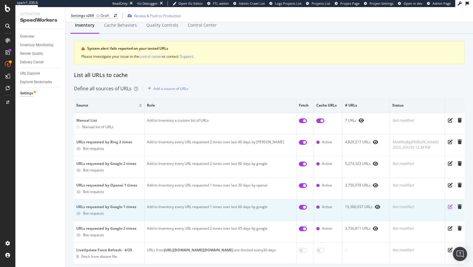
click at [451, 206] on icon "pen-to-square" at bounding box center [450, 206] width 5 height 5
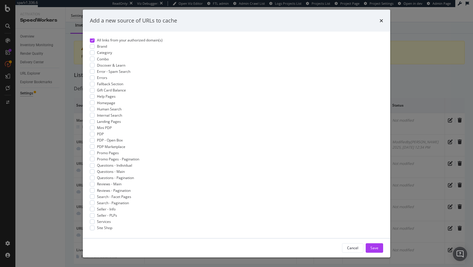
click at [75, 173] on div "Add a new source of URLs to cache Select a source type Manual source Enter a li…" at bounding box center [236, 133] width 473 height 267
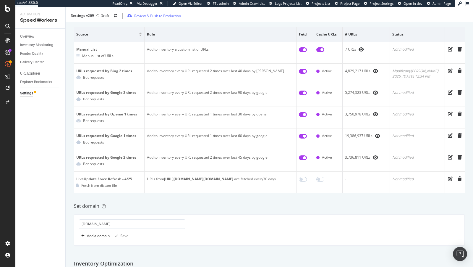
scroll to position [89, 0]
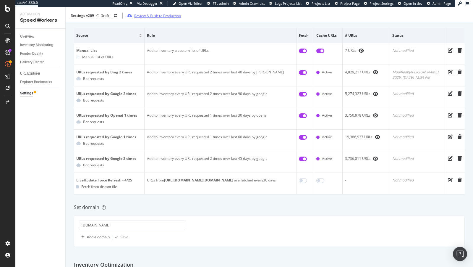
click at [150, 17] on div "Review & Push to Production" at bounding box center [157, 15] width 47 height 5
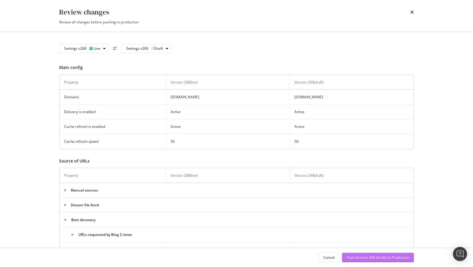
click at [359, 257] on div "Push Version 269 (draft) to Production" at bounding box center [378, 257] width 62 height 5
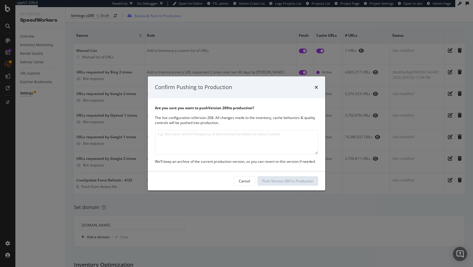
type textarea "a"
click at [216, 130] on textarea "Added marketplace and seller pages to inventory rules" at bounding box center [236, 142] width 163 height 24
click at [211, 135] on textarea "Added marketplace and seller pages to inventory rules" at bounding box center [236, 142] width 163 height 24
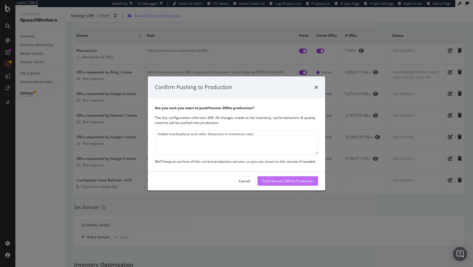
type textarea "Added marketplace and seller bheaviors to inventory rules"
click at [285, 179] on div "Push Version 269 to Production" at bounding box center [287, 180] width 51 height 5
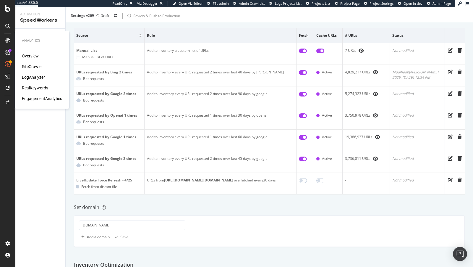
click at [35, 77] on div "LogAnalyzer" at bounding box center [33, 77] width 23 height 6
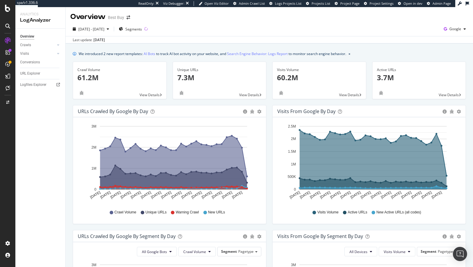
click at [24, 39] on div "Overview" at bounding box center [27, 36] width 14 height 6
click at [24, 43] on div "Crawls" at bounding box center [25, 45] width 11 height 6
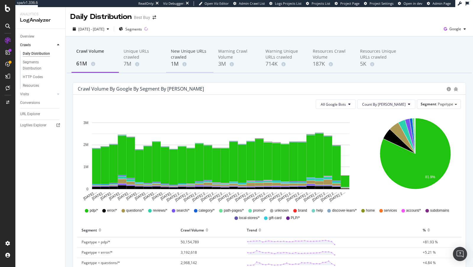
click at [177, 60] on div "1M" at bounding box center [190, 64] width 38 height 8
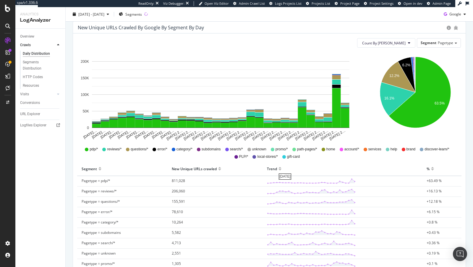
scroll to position [64, 0]
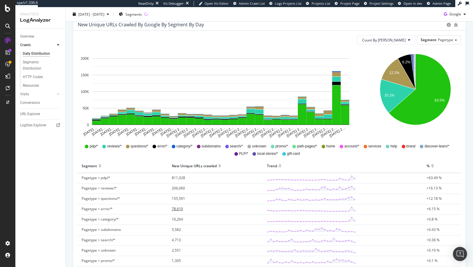
click at [176, 206] on span "78,610" at bounding box center [177, 208] width 11 height 5
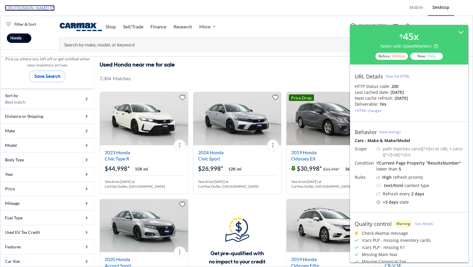
click at [55, 7] on icon at bounding box center [53, 8] width 4 height 4
click at [180, 146] on button "More Actions" at bounding box center [180, 145] width 12 height 12
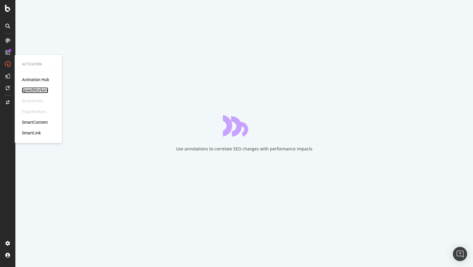
click at [38, 89] on div "SpeedWorkers" at bounding box center [35, 90] width 26 height 6
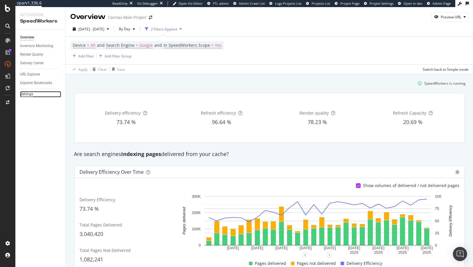
click at [28, 96] on div "Settings" at bounding box center [26, 94] width 13 height 6
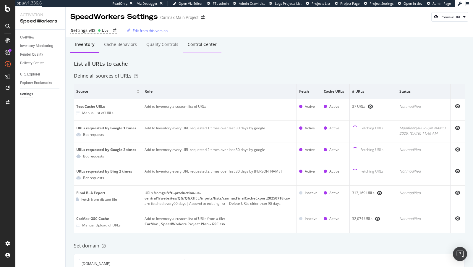
click at [195, 44] on div "Control Center" at bounding box center [202, 44] width 29 height 6
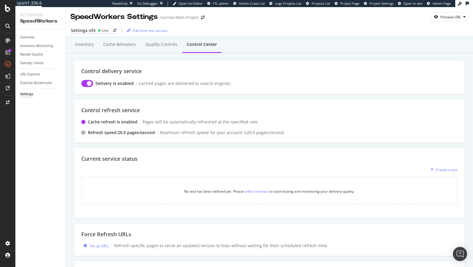
scroll to position [72, 0]
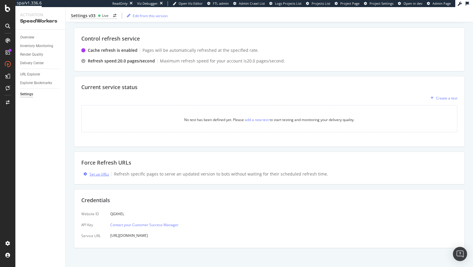
click at [100, 172] on div "Set up URLs" at bounding box center [100, 174] width 20 height 5
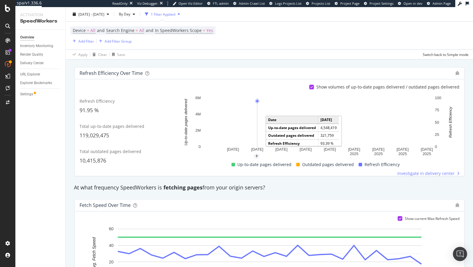
scroll to position [254, 0]
